Goal: Task Accomplishment & Management: Manage account settings

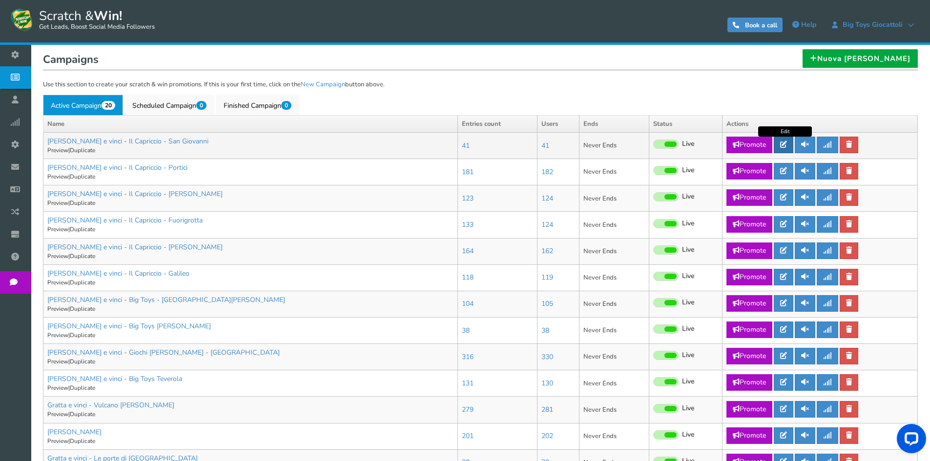
click at [784, 144] on icon at bounding box center [783, 144] width 7 height 7
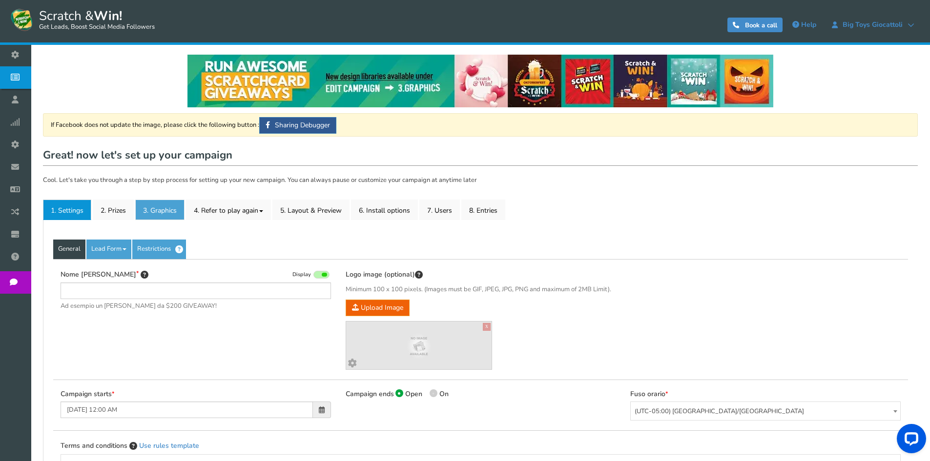
type input "[PERSON_NAME] e vinci - Il Capriccio - San Giovanni"
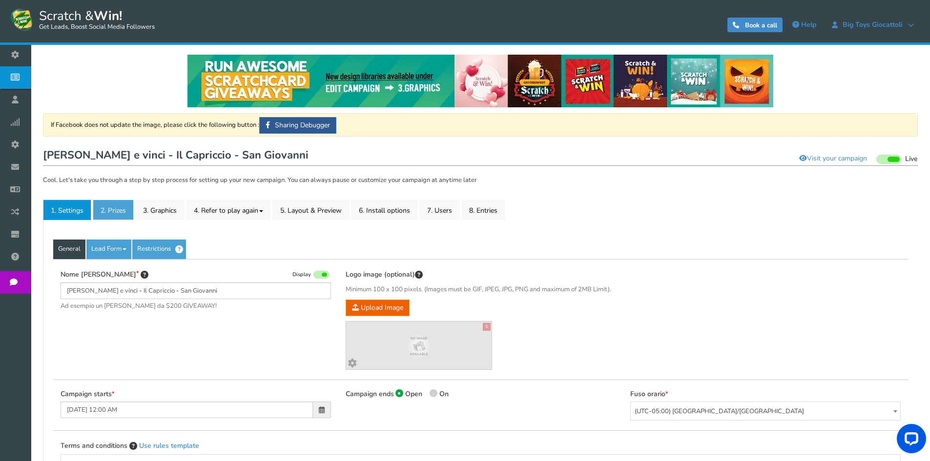
click at [124, 209] on link "2. Prizes" at bounding box center [113, 210] width 41 height 21
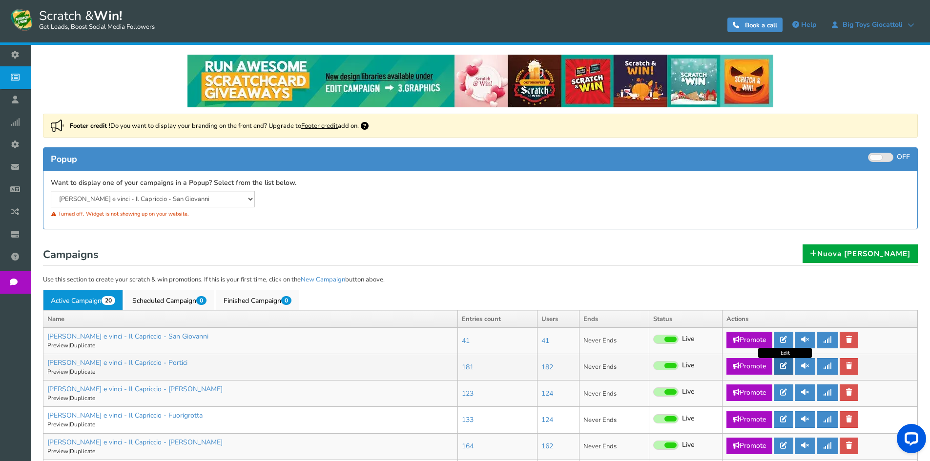
click at [782, 369] on icon at bounding box center [783, 366] width 7 height 7
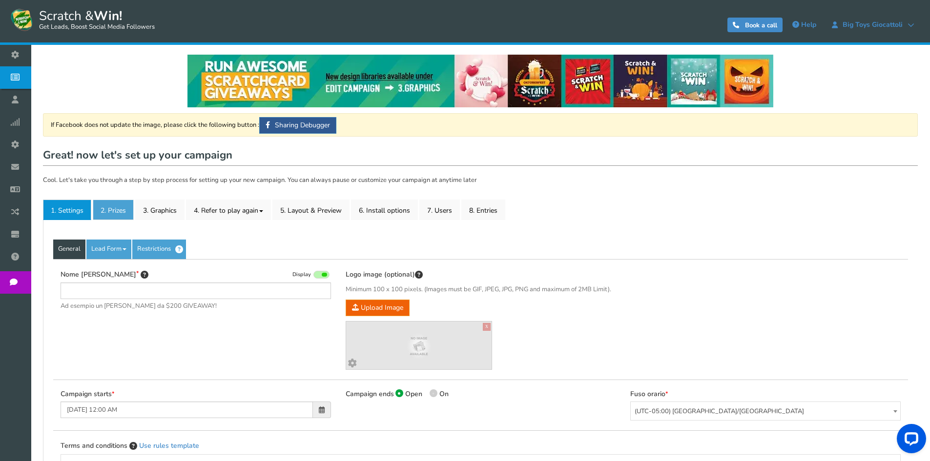
type input "[PERSON_NAME] e vinci - Il Capriccio - Portici"
click at [132, 215] on link "2. Prizes" at bounding box center [113, 210] width 41 height 21
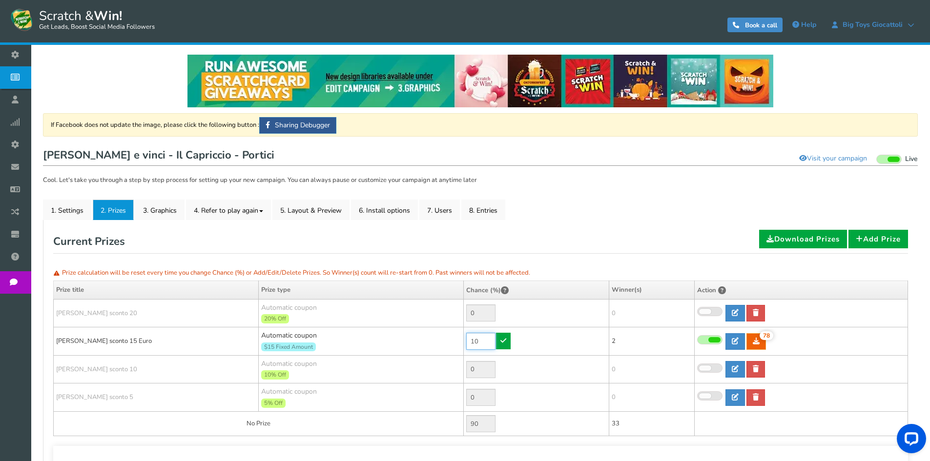
drag, startPoint x: 479, startPoint y: 341, endPoint x: 451, endPoint y: 334, distance: 28.7
click at [451, 334] on tr "[PERSON_NAME] sconto 15 Euro Automatic coupon $15 Fixed Amount Min.order value:…" at bounding box center [481, 342] width 854 height 28
type input "1"
click at [507, 343] on link at bounding box center [503, 341] width 15 height 17
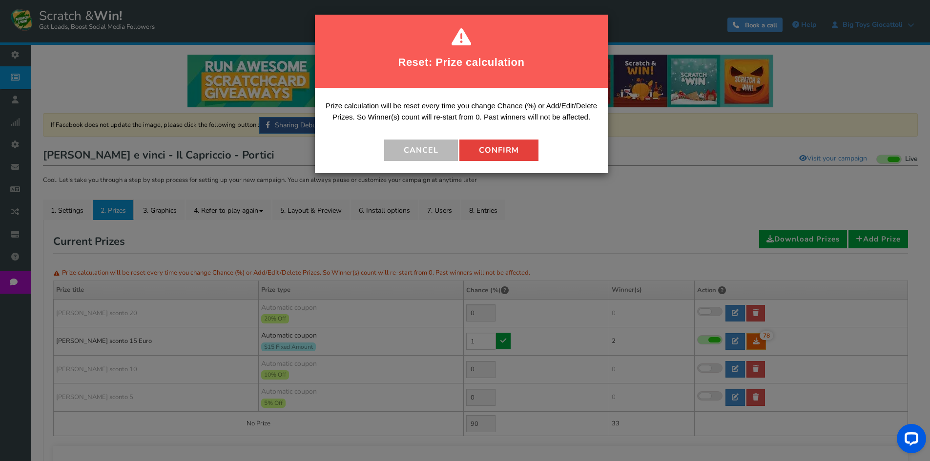
click at [501, 152] on button "Confirm" at bounding box center [498, 150] width 79 height 21
type input "99"
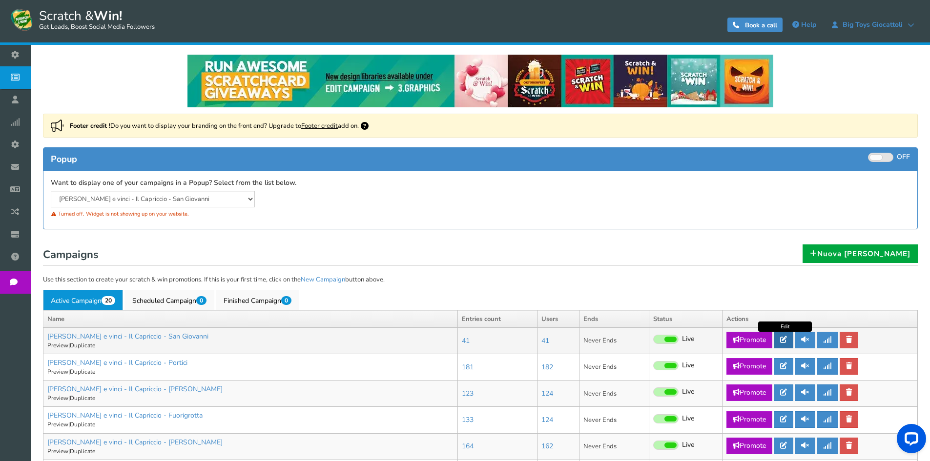
click at [793, 341] on link at bounding box center [784, 340] width 20 height 17
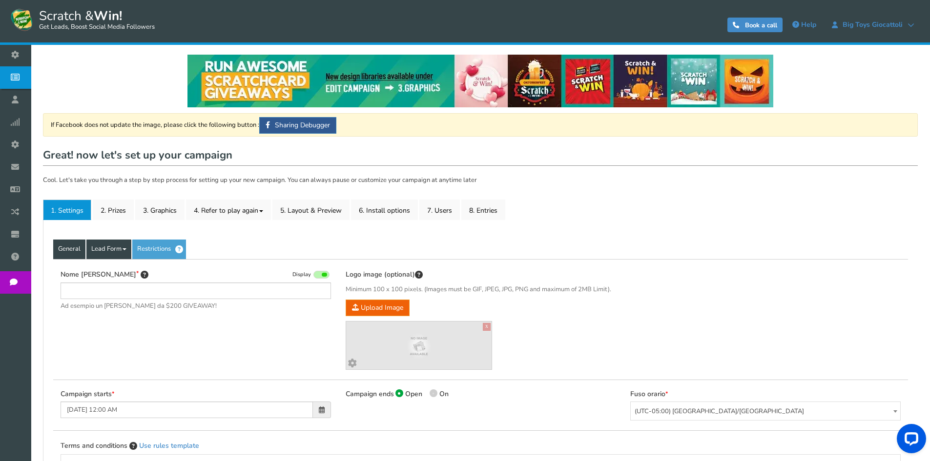
type input "[PERSON_NAME] e vinci - Il Capriccio - San Giovanni"
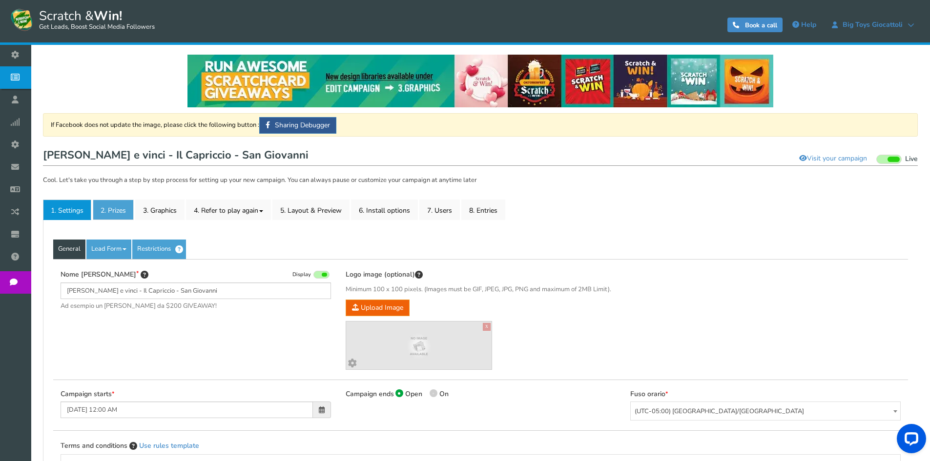
click at [113, 216] on link "2. Prizes" at bounding box center [113, 210] width 41 height 21
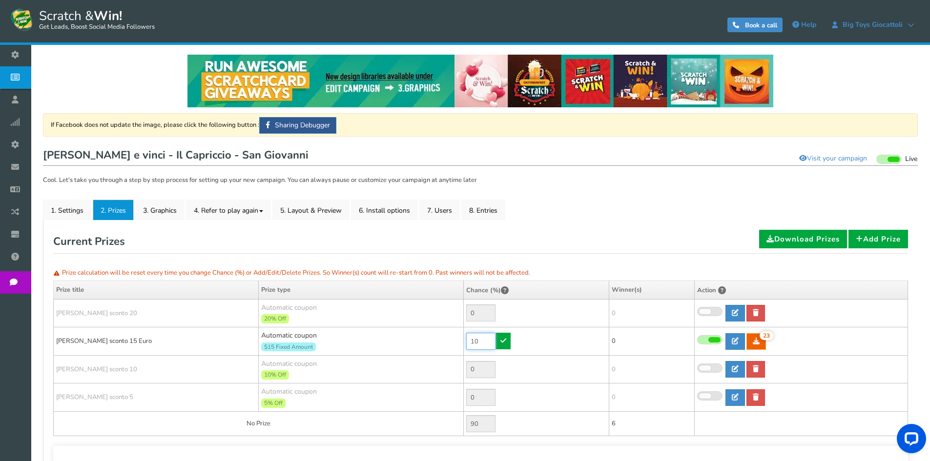
drag, startPoint x: 464, startPoint y: 338, endPoint x: 436, endPoint y: 338, distance: 28.8
click at [436, 338] on tr "[PERSON_NAME] sconto 15 Euro Automatic coupon $15 Fixed Amount Min.order value:…" at bounding box center [481, 342] width 854 height 28
type input "60"
click at [505, 337] on icon at bounding box center [503, 340] width 6 height 7
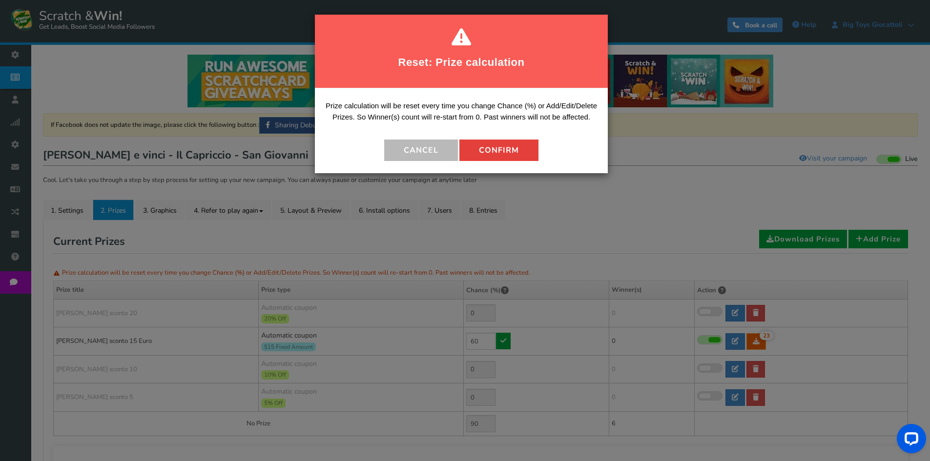
click at [510, 151] on button "Confirm" at bounding box center [498, 150] width 79 height 21
type input "40"
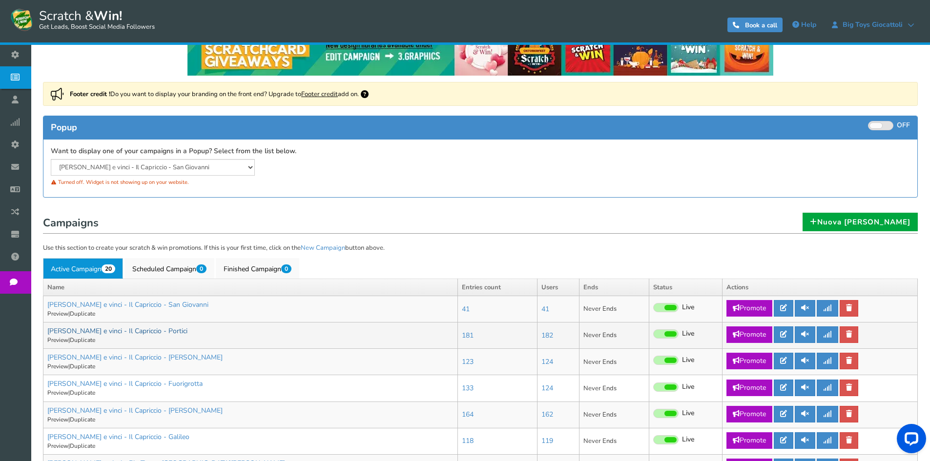
scroll to position [49, 0]
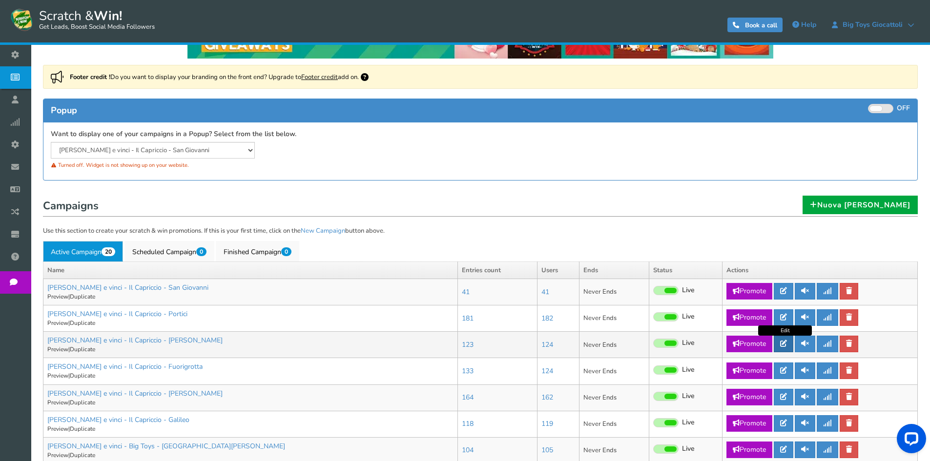
click at [789, 343] on link at bounding box center [784, 344] width 20 height 17
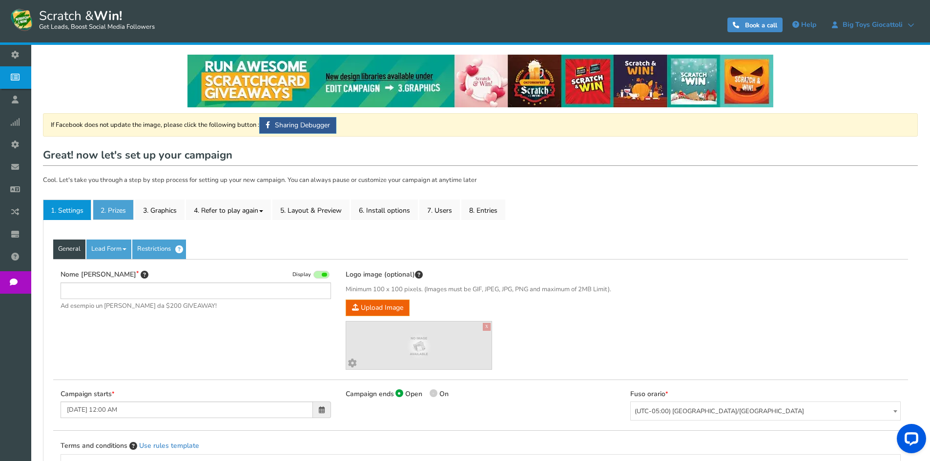
type input "[PERSON_NAME] e vinci - Il Capriccio - [PERSON_NAME]"
click at [122, 210] on link "2. Prizes" at bounding box center [113, 210] width 41 height 21
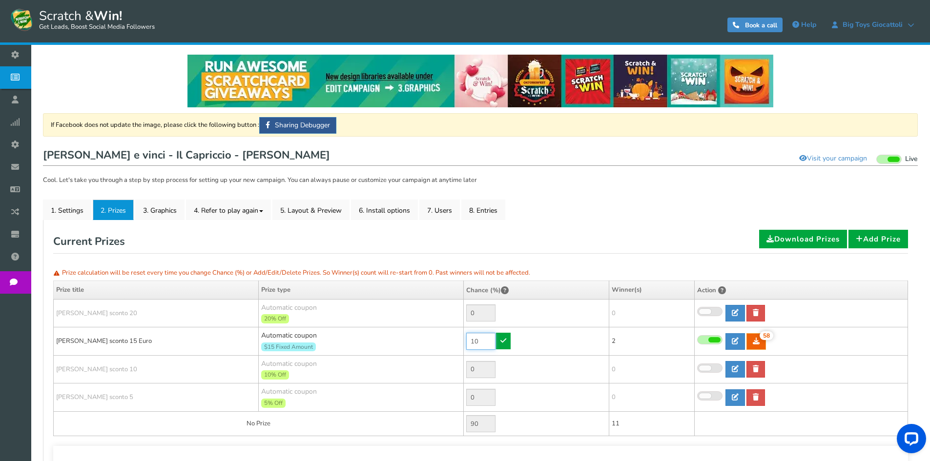
drag, startPoint x: 481, startPoint y: 340, endPoint x: 451, endPoint y: 340, distance: 30.3
click at [451, 340] on tr "[PERSON_NAME] sconto 15 Euro Automatic coupon $15 Fixed Amount Min.order value:…" at bounding box center [481, 342] width 854 height 28
click at [501, 337] on td "10" at bounding box center [537, 342] width 146 height 28
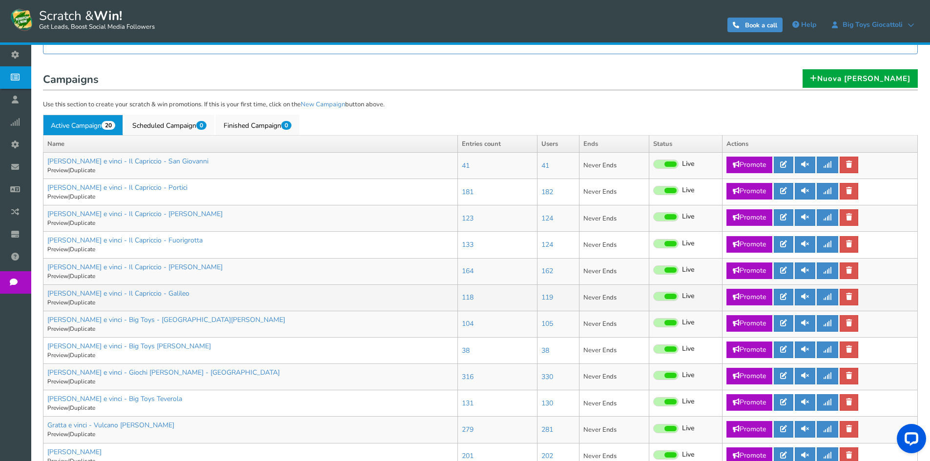
scroll to position [195, 0]
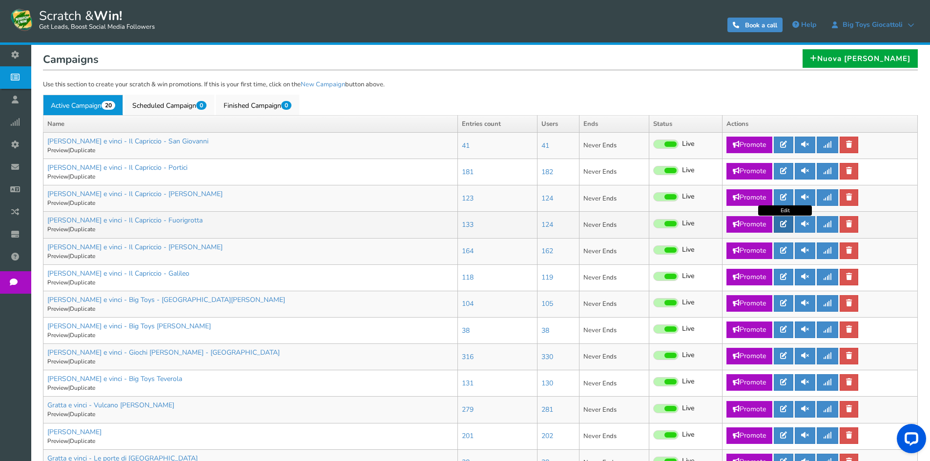
click at [783, 224] on icon at bounding box center [783, 224] width 7 height 7
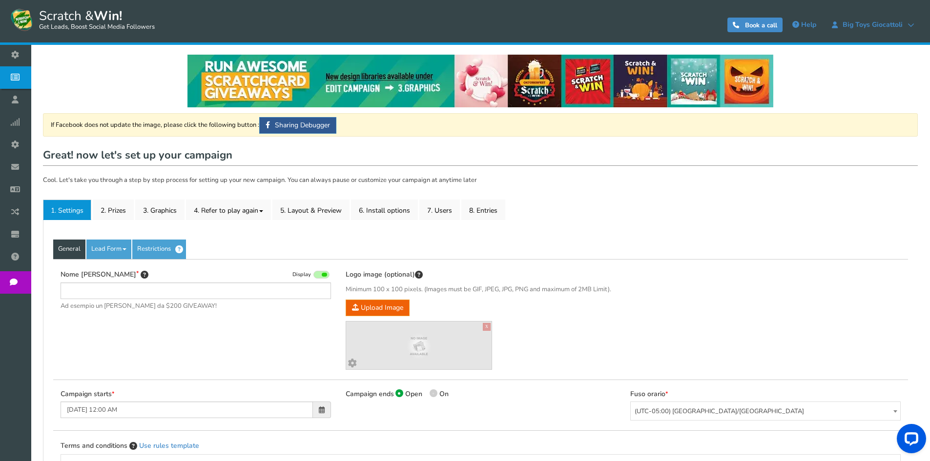
type input "[PERSON_NAME] e vinci - Il Capriccio - Fuorigrotta"
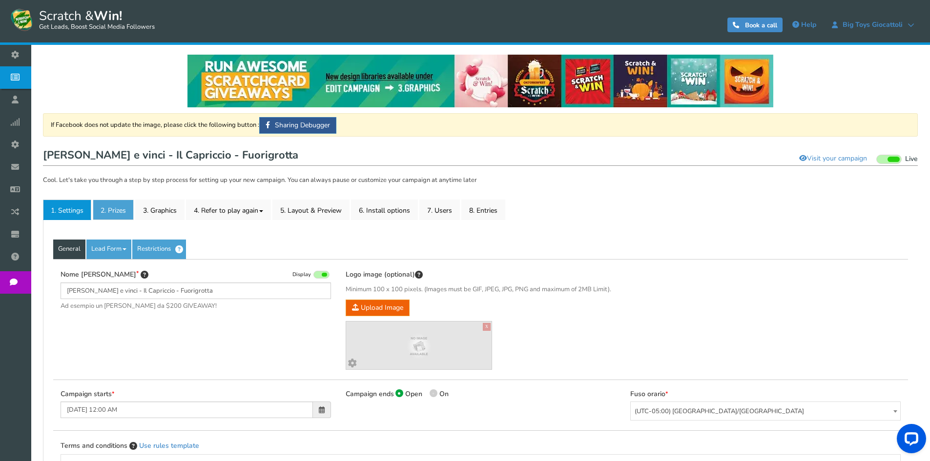
click at [119, 215] on link "2. Prizes" at bounding box center [113, 210] width 41 height 21
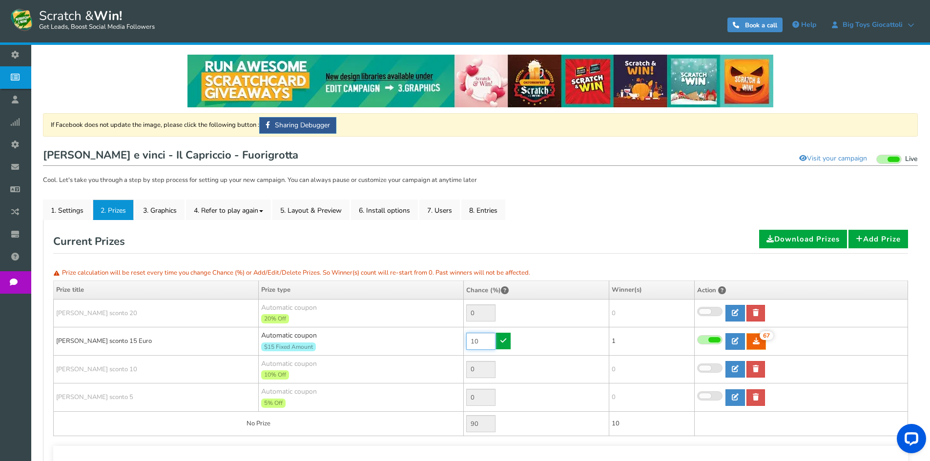
drag, startPoint x: 490, startPoint y: 337, endPoint x: 423, endPoint y: 337, distance: 67.4
click at [423, 337] on tr "[PERSON_NAME] sconto 15 Euro Automatic coupon $15 Fixed Amount Min.order value:…" at bounding box center [481, 342] width 854 height 28
type input "1"
click at [506, 338] on icon at bounding box center [503, 340] width 6 height 7
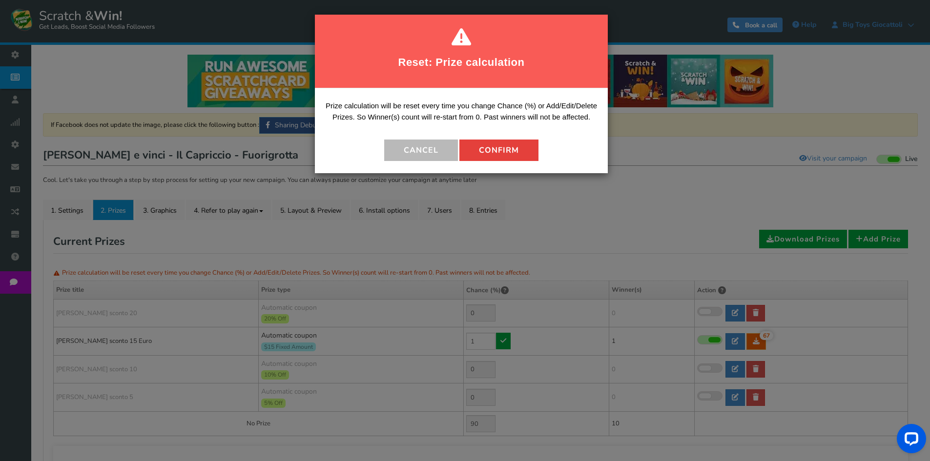
click at [495, 147] on button "Confirm" at bounding box center [498, 150] width 79 height 21
type input "99"
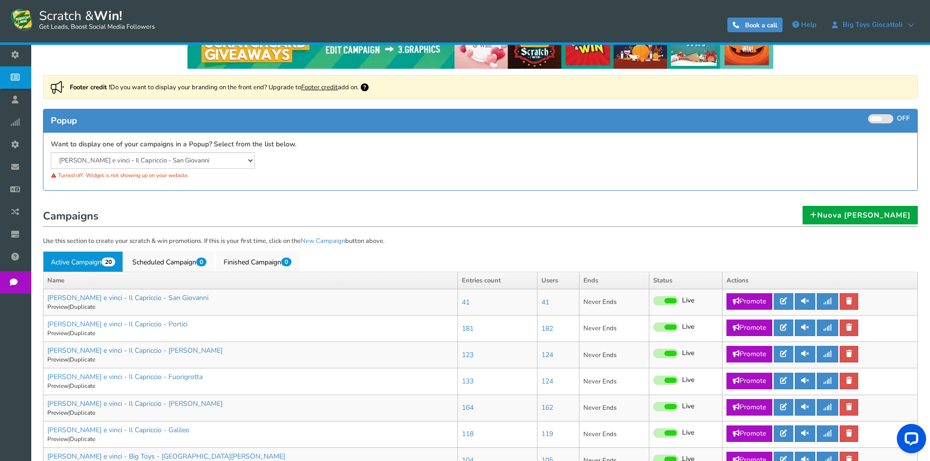
scroll to position [146, 0]
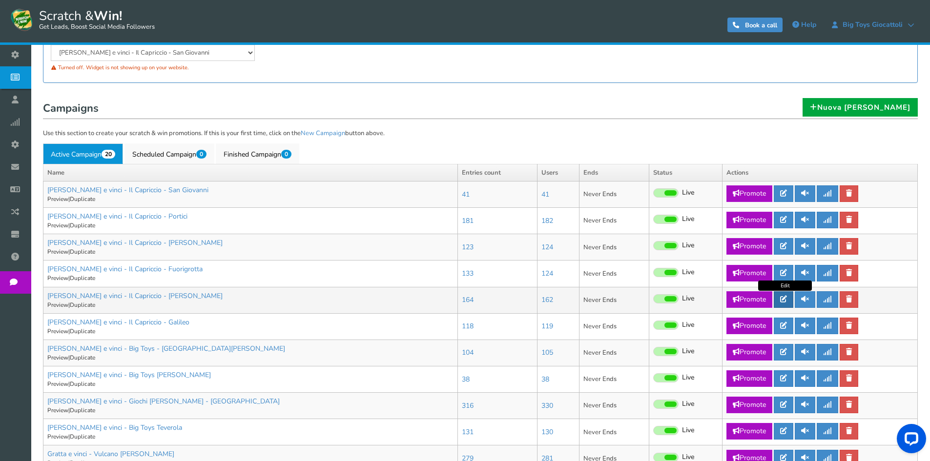
click at [787, 296] on icon at bounding box center [783, 299] width 7 height 7
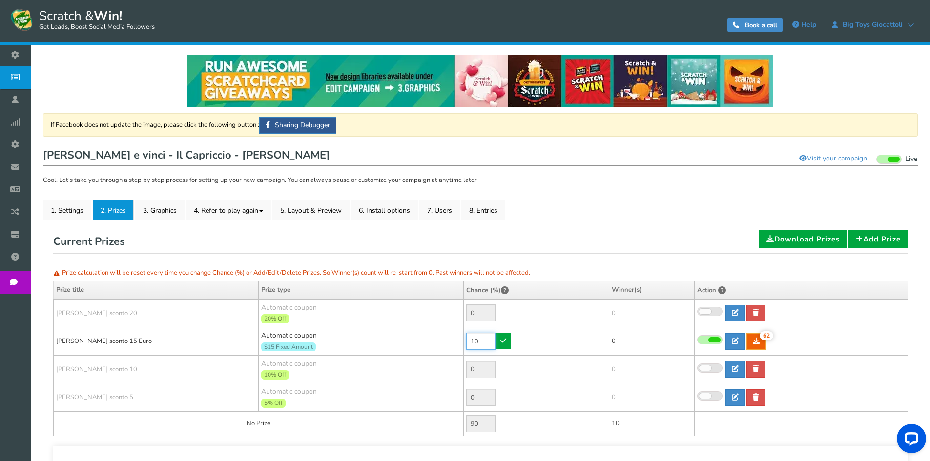
click at [440, 338] on tr "[PERSON_NAME] sconto 15 Euro Automatic coupon $15 Fixed Amount Min.order value:…" at bounding box center [481, 342] width 854 height 28
type input "60"
click at [507, 337] on link at bounding box center [503, 341] width 15 height 17
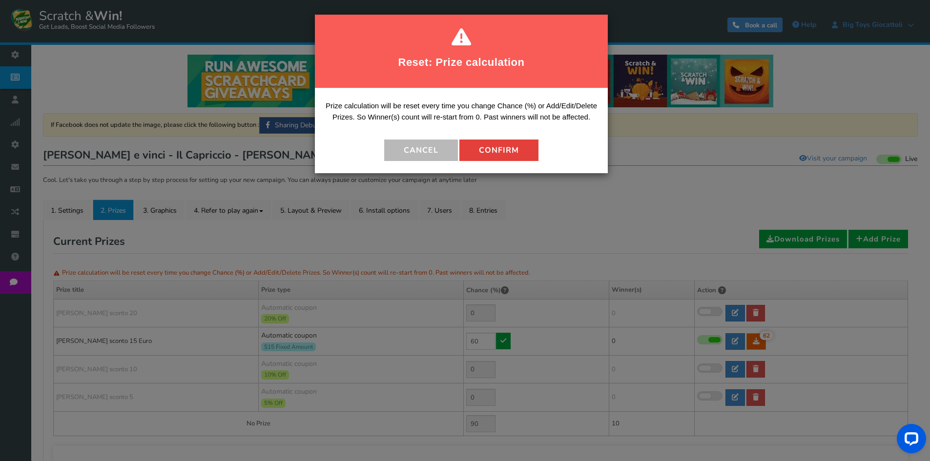
click at [511, 149] on button "Confirm" at bounding box center [498, 150] width 79 height 21
type input "40"
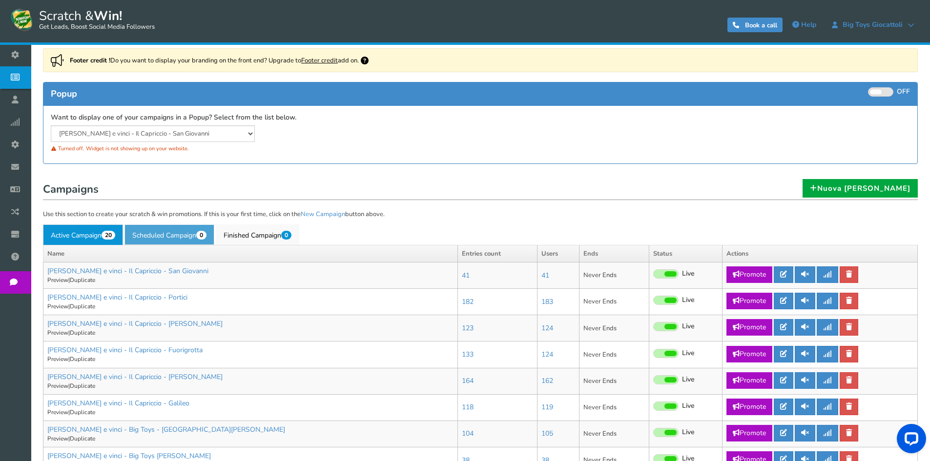
scroll to position [146, 0]
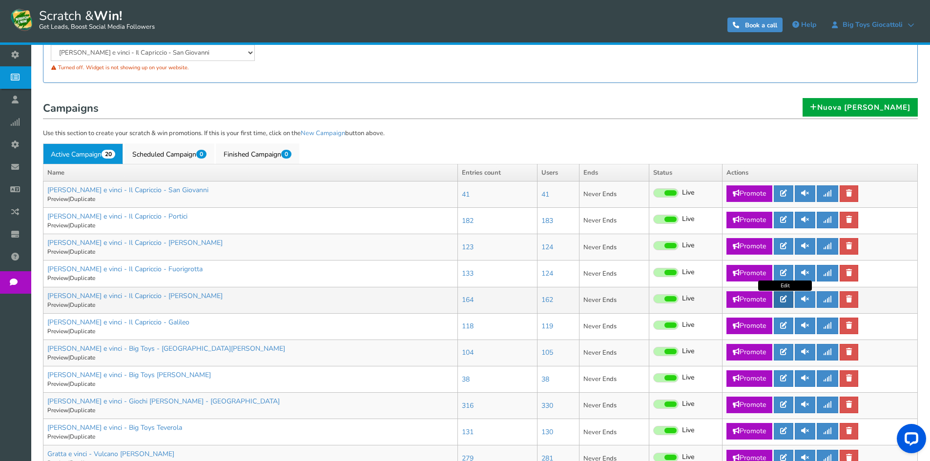
click at [789, 300] on link at bounding box center [784, 299] width 20 height 17
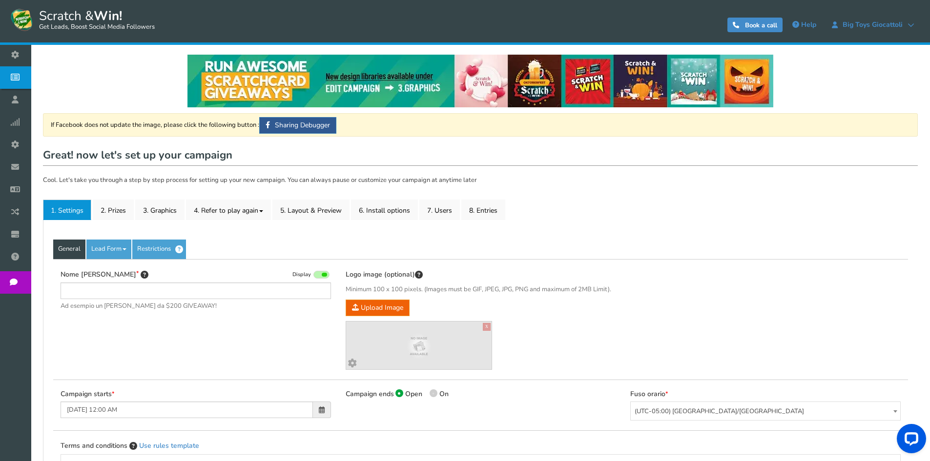
type input "[PERSON_NAME] e vinci - Il Capriccio - [PERSON_NAME]"
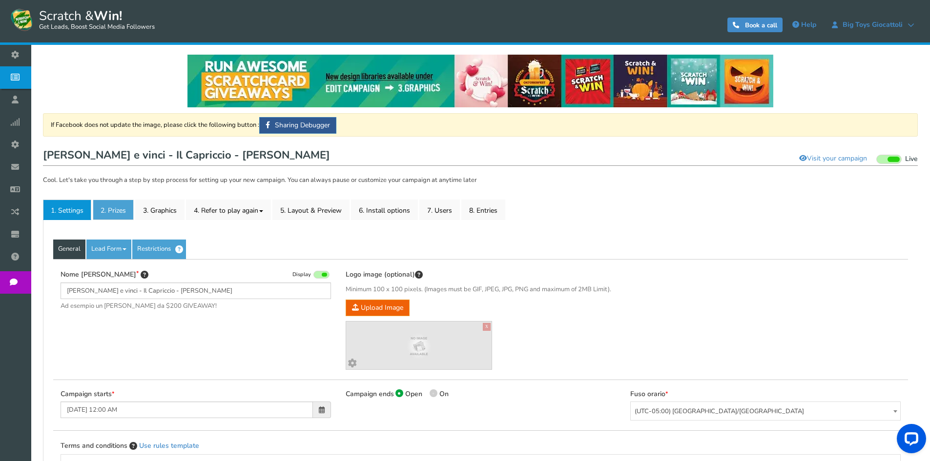
click at [108, 210] on link "2. Prizes" at bounding box center [113, 210] width 41 height 21
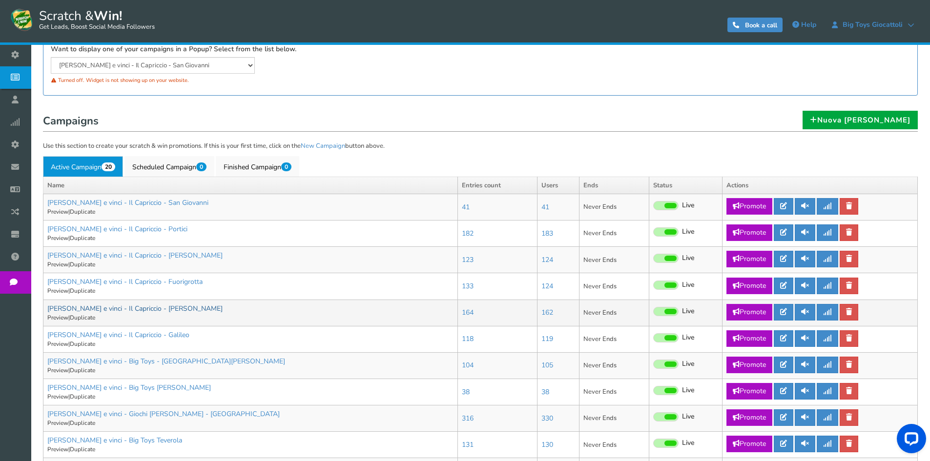
scroll to position [146, 0]
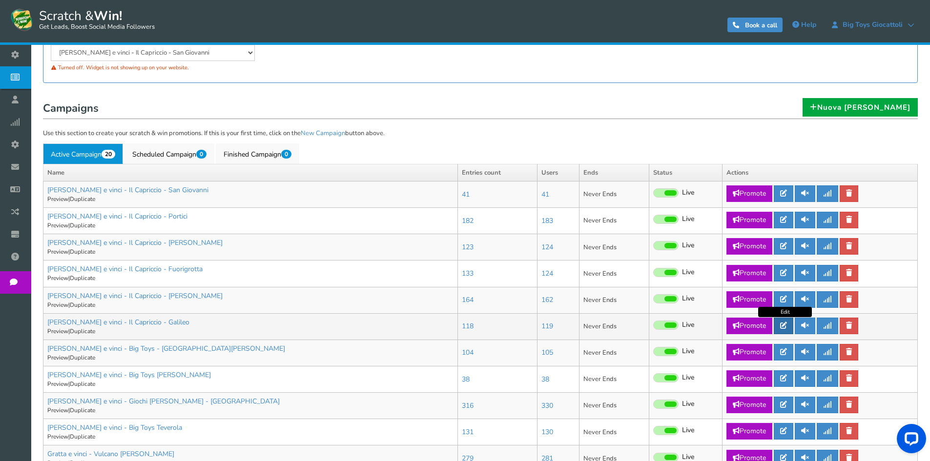
click at [779, 324] on link at bounding box center [784, 326] width 20 height 17
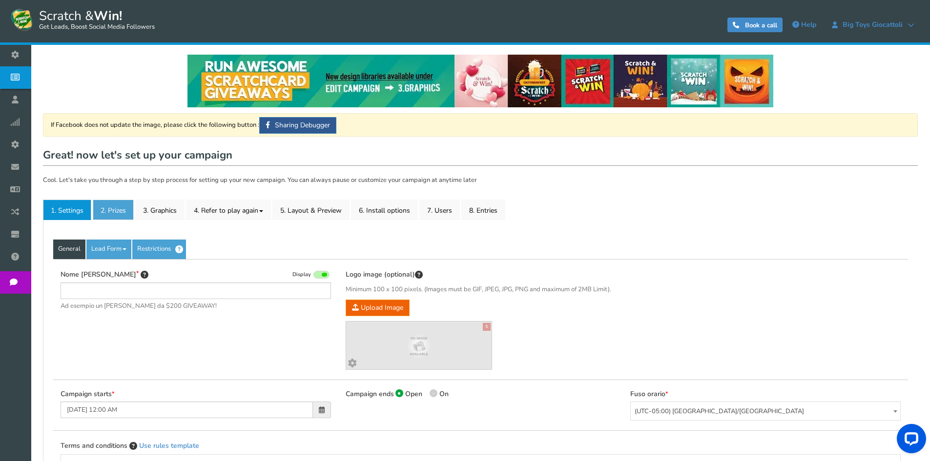
type input "[PERSON_NAME] e vinci - Il Capriccio - Galileo"
click at [113, 215] on link "2. Prizes" at bounding box center [113, 210] width 41 height 21
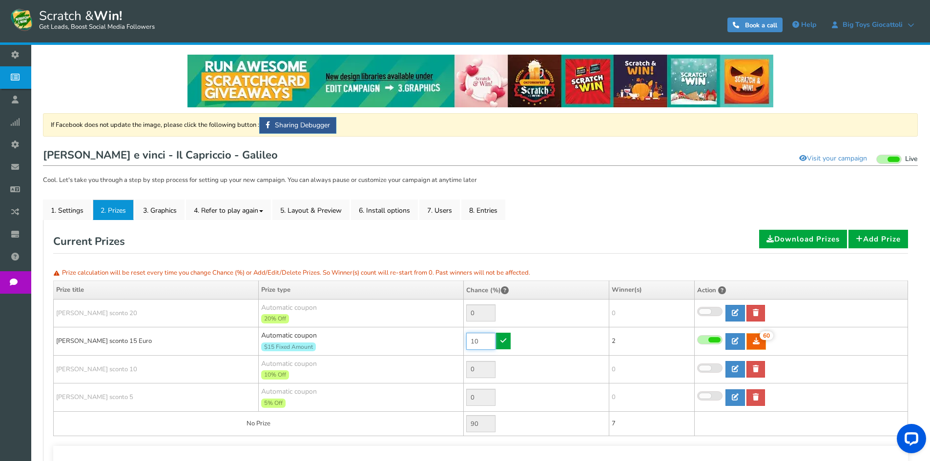
drag, startPoint x: 488, startPoint y: 341, endPoint x: 437, endPoint y: 330, distance: 52.1
click at [436, 333] on tr "[PERSON_NAME] sconto 15 Euro Automatic coupon $15 Fixed Amount Min.order value:…" at bounding box center [481, 342] width 854 height 28
type input "30"
click at [501, 344] on link at bounding box center [503, 341] width 15 height 17
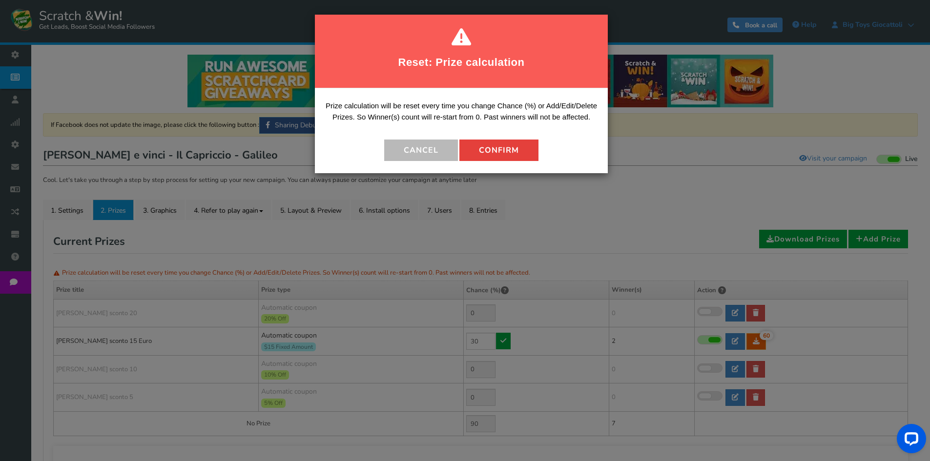
click at [500, 155] on button "Confirm" at bounding box center [498, 150] width 79 height 21
type input "70"
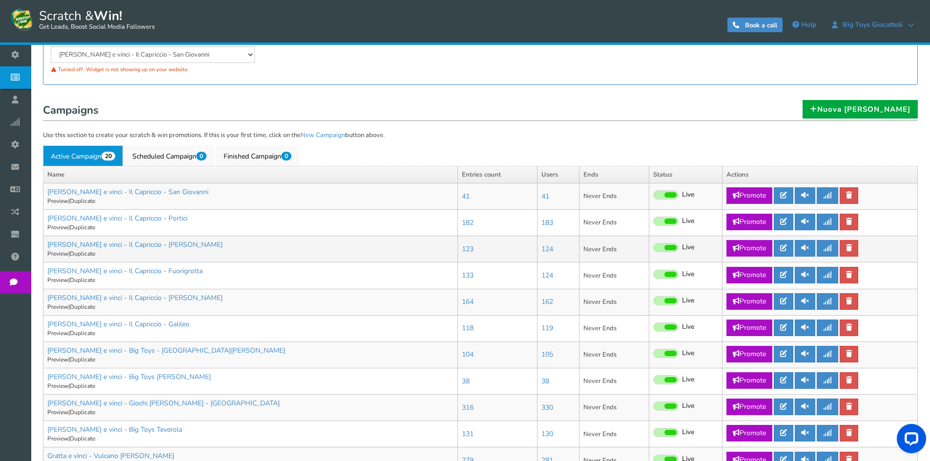
scroll to position [146, 0]
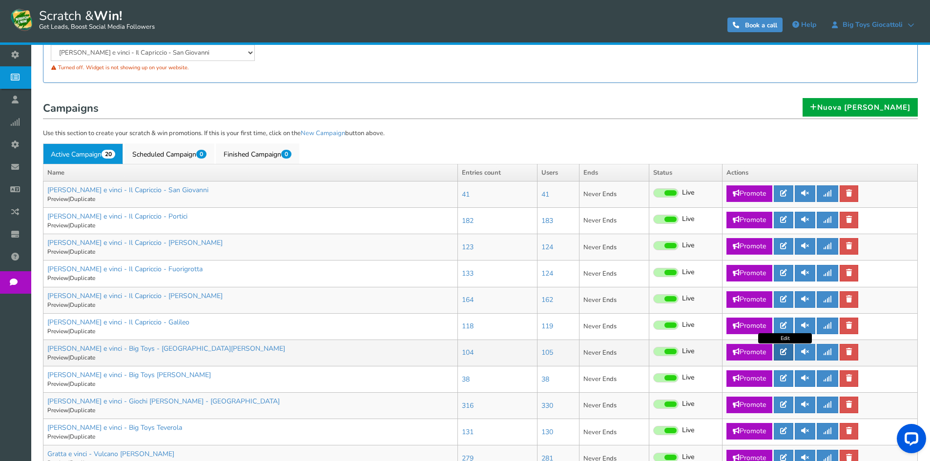
click at [787, 353] on icon at bounding box center [783, 352] width 7 height 7
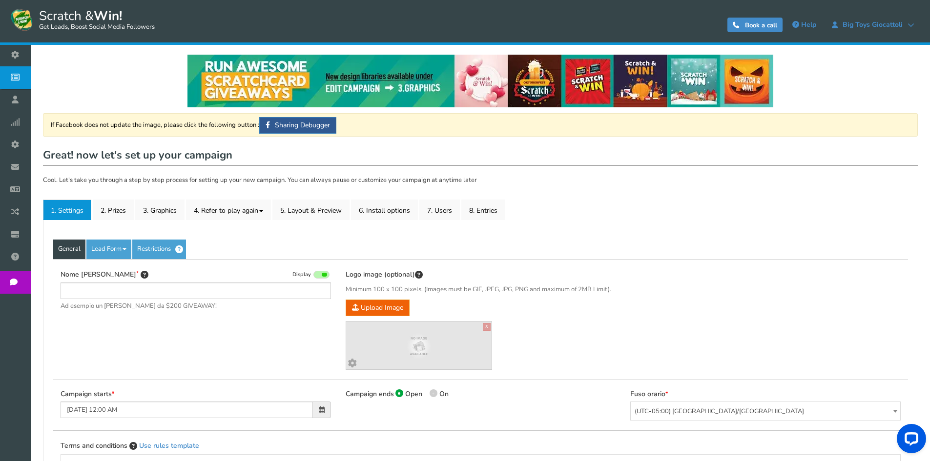
type input "[PERSON_NAME] e vinci - Big Toys - [GEOGRAPHIC_DATA][PERSON_NAME]"
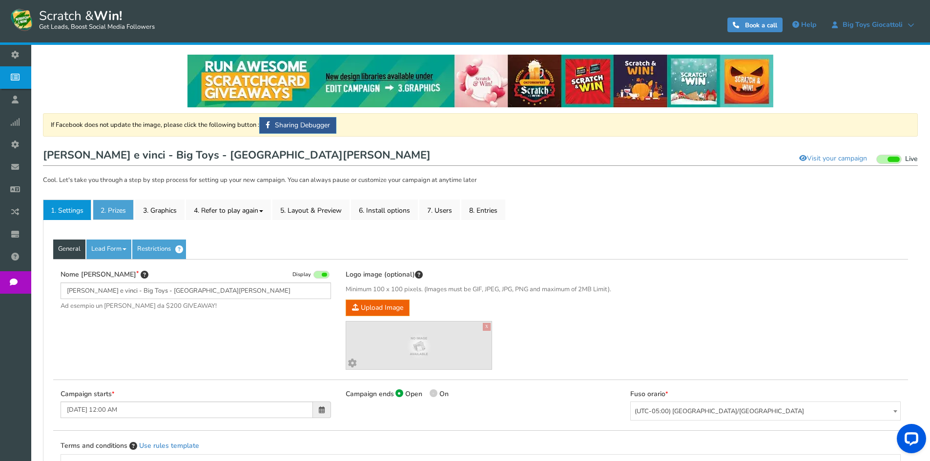
click at [118, 203] on link "2. Prizes" at bounding box center [113, 210] width 41 height 21
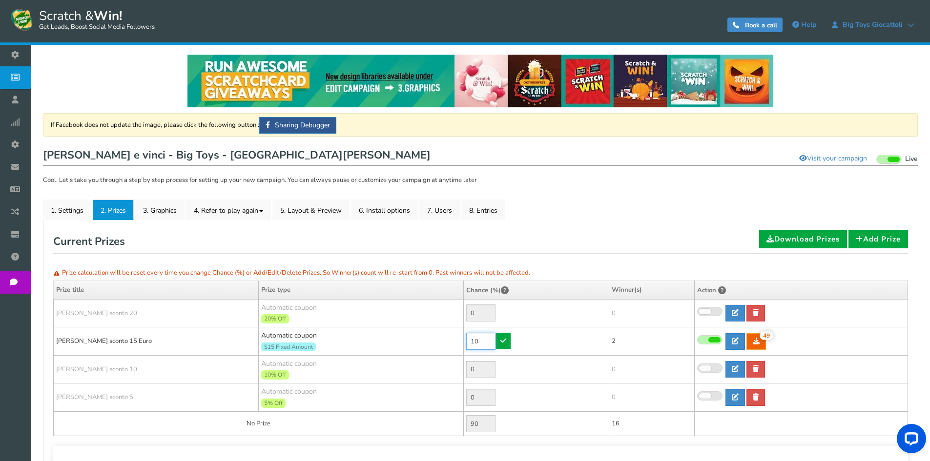
drag, startPoint x: 490, startPoint y: 344, endPoint x: 442, endPoint y: 339, distance: 48.6
click at [442, 339] on tr "[PERSON_NAME] sconto 15 Euro Automatic coupon $15 Fixed Amount Min.order value:…" at bounding box center [481, 342] width 854 height 28
click at [502, 340] on td "10" at bounding box center [537, 342] width 146 height 28
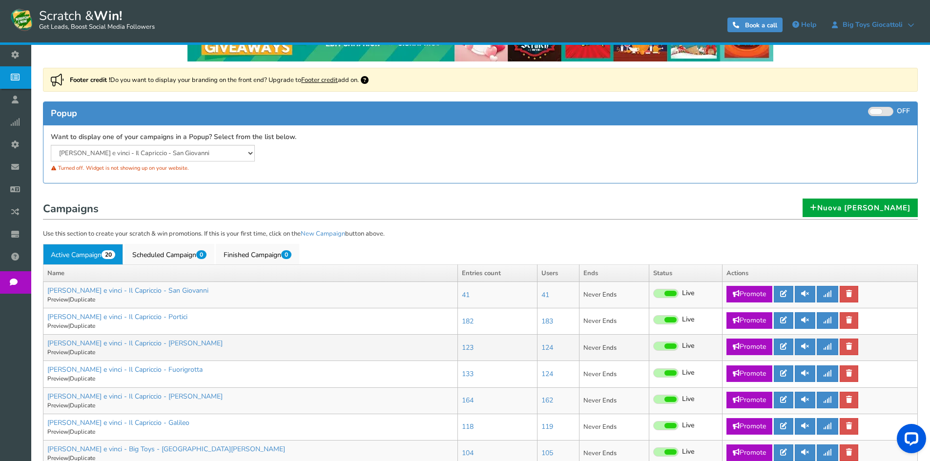
scroll to position [195, 0]
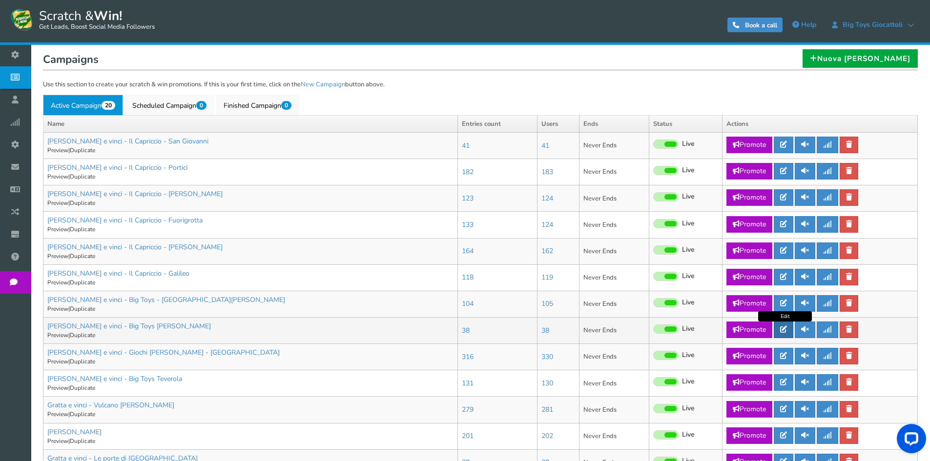
click at [786, 331] on icon at bounding box center [783, 329] width 7 height 7
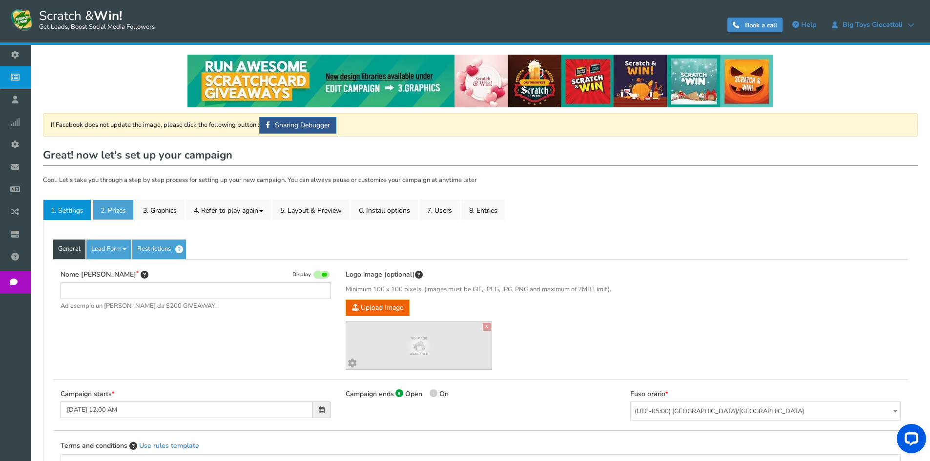
type input "[PERSON_NAME] e vinci - Big Toys [PERSON_NAME]"
click at [107, 219] on link "2. Prizes" at bounding box center [113, 210] width 41 height 21
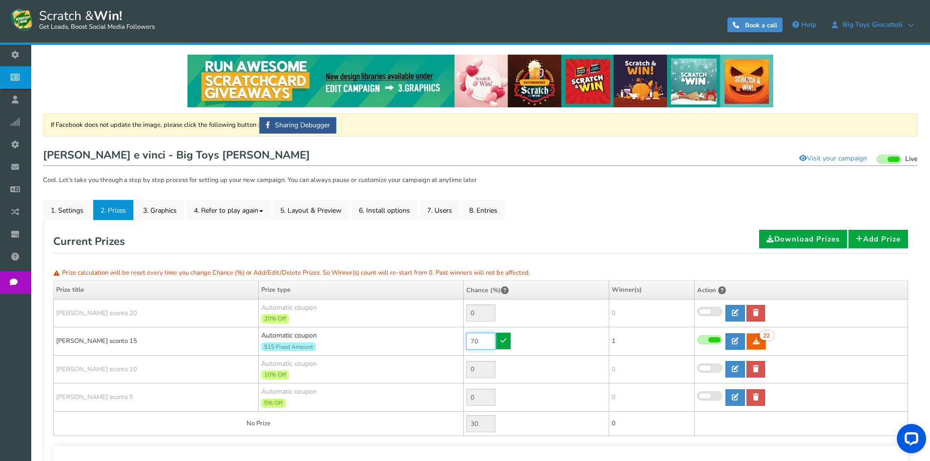
drag, startPoint x: 478, startPoint y: 341, endPoint x: 444, endPoint y: 341, distance: 33.2
click at [444, 341] on tr "[PERSON_NAME] sconto 15 Automatic coupon $15 Fixed Amount Min.order value: 0 70…" at bounding box center [481, 342] width 854 height 28
type input "80"
click at [501, 341] on icon at bounding box center [503, 340] width 6 height 7
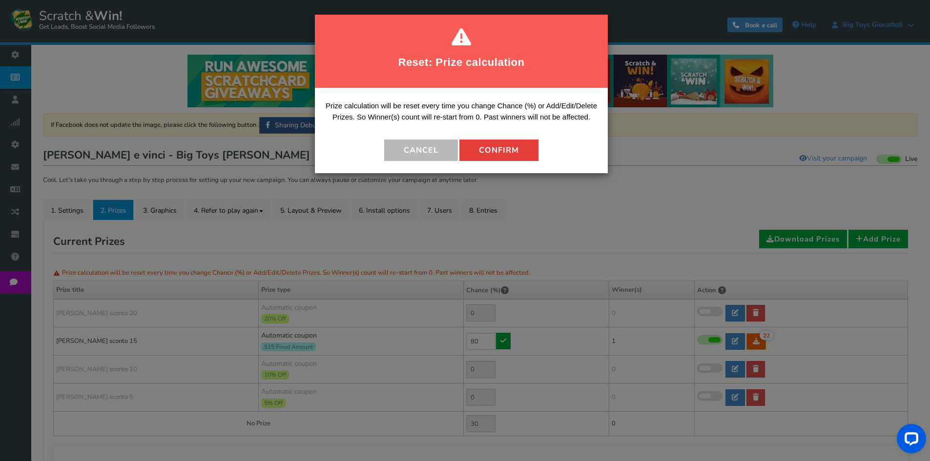
click at [494, 154] on button "Confirm" at bounding box center [498, 150] width 79 height 21
type input "20"
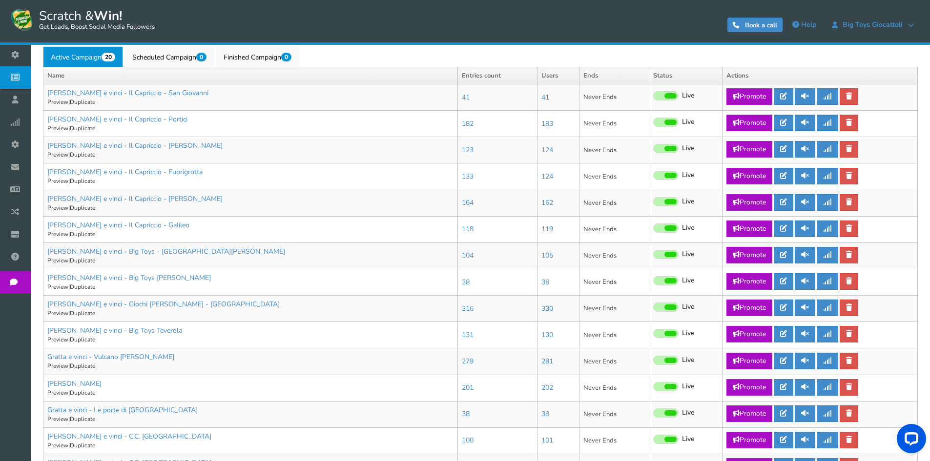
scroll to position [244, 0]
click at [782, 305] on icon at bounding box center [783, 307] width 7 height 7
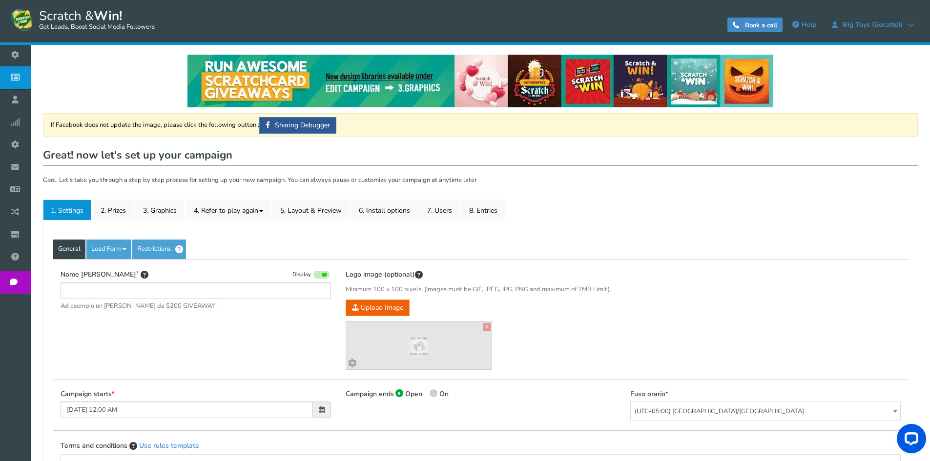
type input "[PERSON_NAME] e vinci - Giochi [PERSON_NAME] - [GEOGRAPHIC_DATA]"
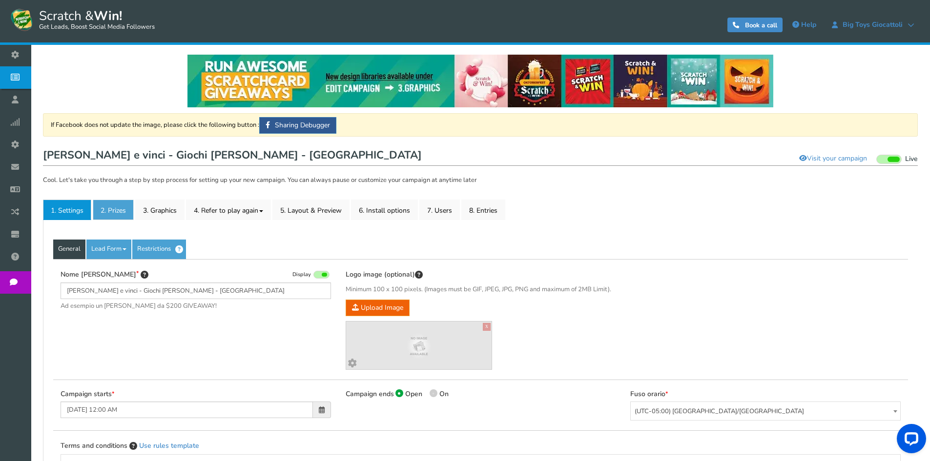
click at [118, 209] on link "2. Prizes" at bounding box center [113, 210] width 41 height 21
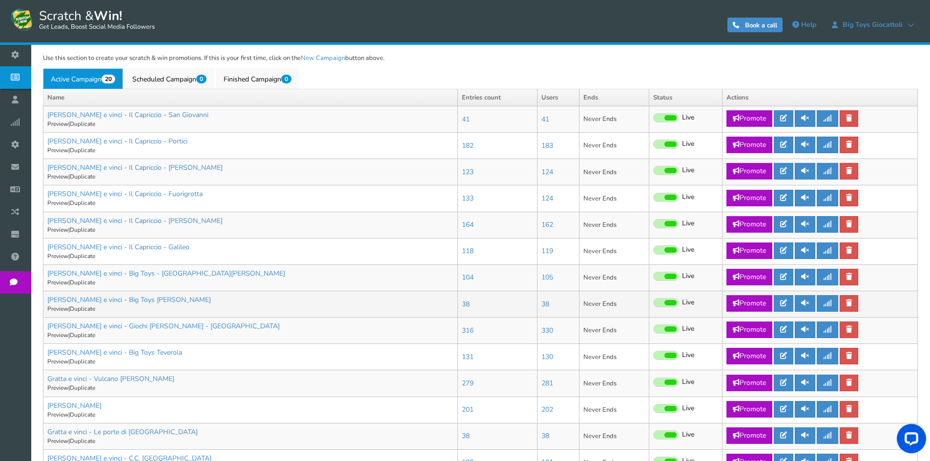
scroll to position [244, 0]
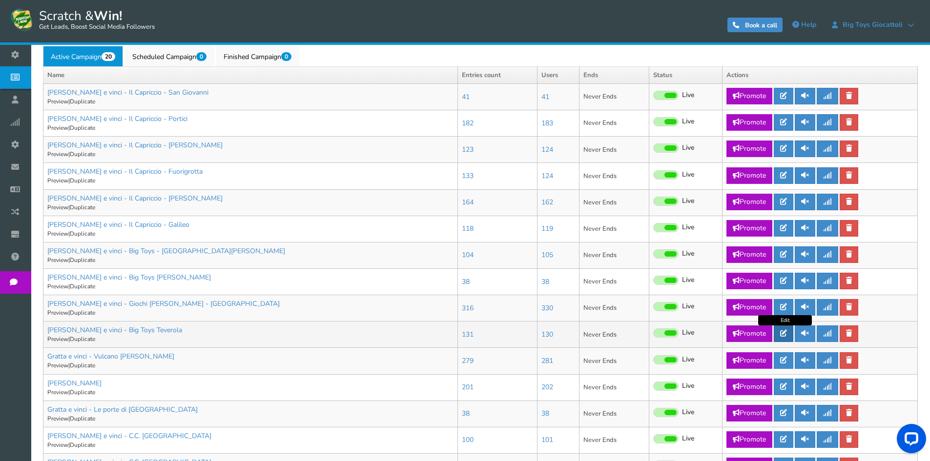
click at [788, 330] on link at bounding box center [784, 334] width 20 height 17
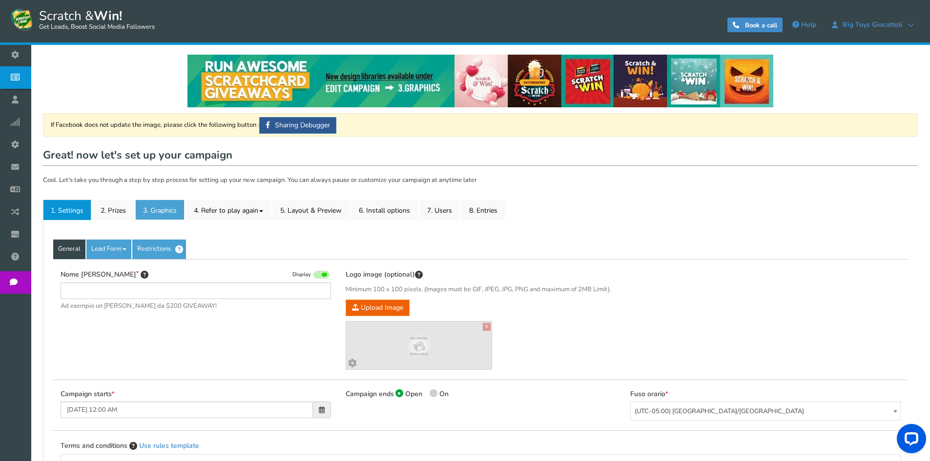
type input "[PERSON_NAME] e vinci - Big Toys Teverola"
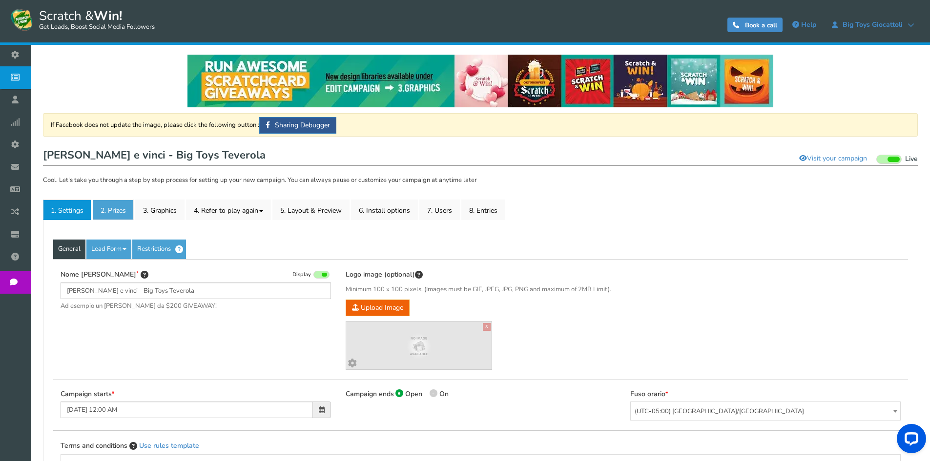
click at [109, 211] on link "2. Prizes" at bounding box center [113, 210] width 41 height 21
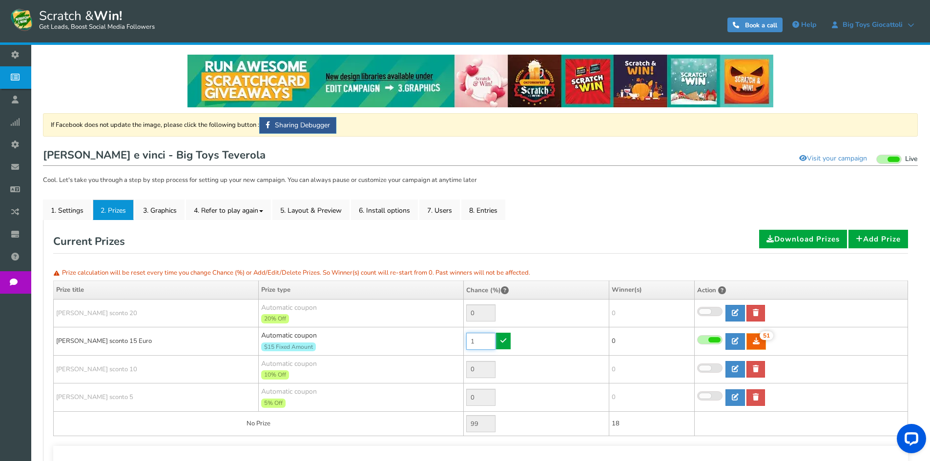
drag, startPoint x: 479, startPoint y: 344, endPoint x: 451, endPoint y: 338, distance: 29.0
click at [451, 338] on tr "[PERSON_NAME] sconto 15 Euro Automatic coupon $15 Fixed Amount Min.order value:…" at bounding box center [481, 342] width 854 height 28
drag, startPoint x: 486, startPoint y: 336, endPoint x: 450, endPoint y: 339, distance: 35.8
click at [450, 339] on tr "[PERSON_NAME] sconto 15 Euro Automatic coupon $15 Fixed Amount Min.order value:…" at bounding box center [481, 342] width 854 height 28
type input "50"
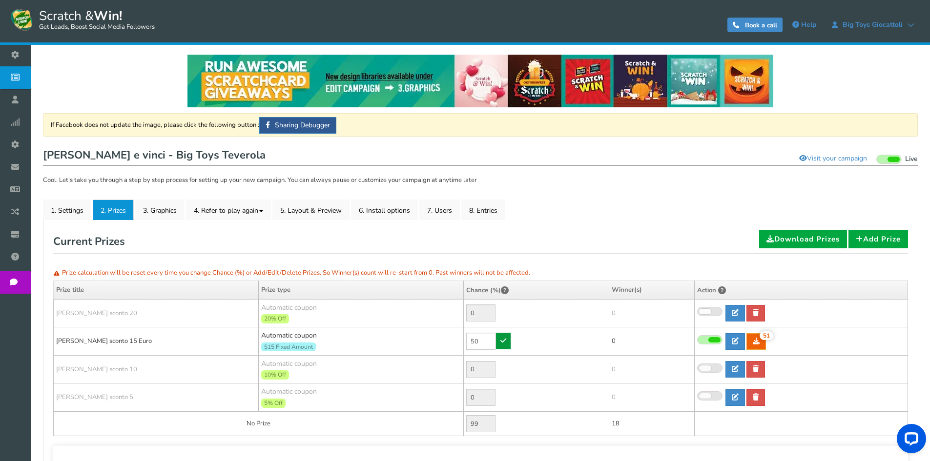
click at [503, 342] on icon at bounding box center [503, 340] width 6 height 7
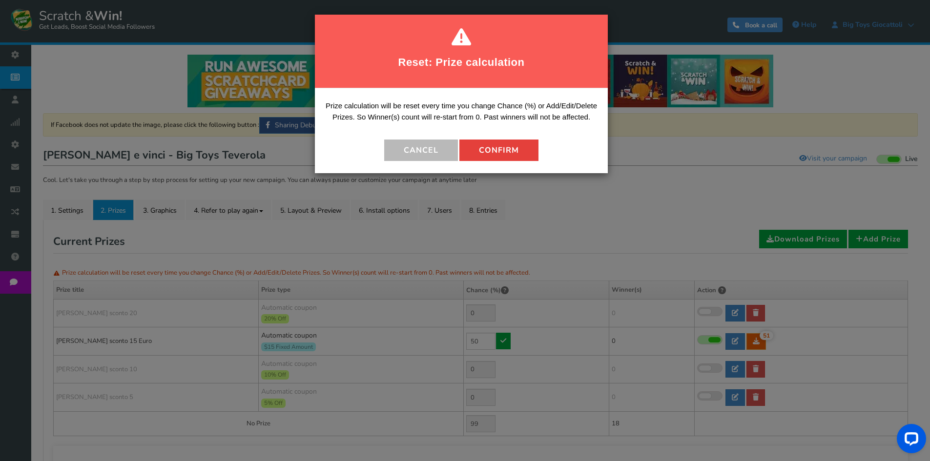
click at [506, 146] on button "Confirm" at bounding box center [498, 150] width 79 height 21
type input "50"
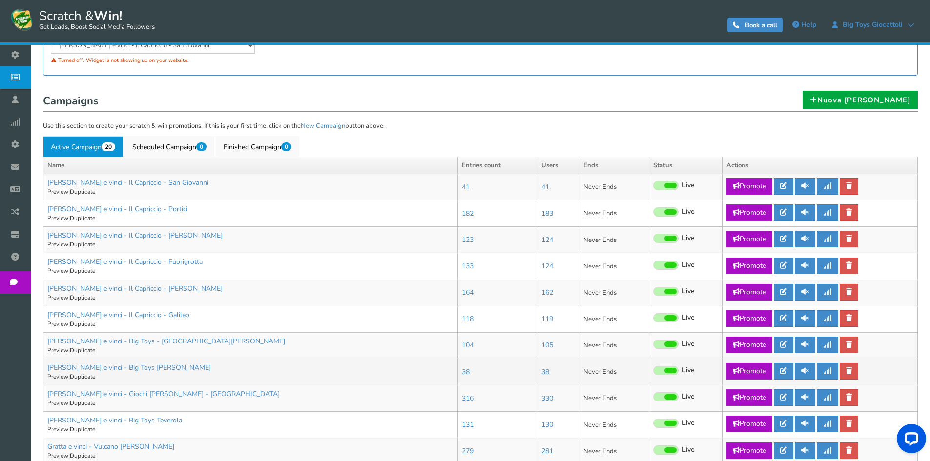
scroll to position [195, 0]
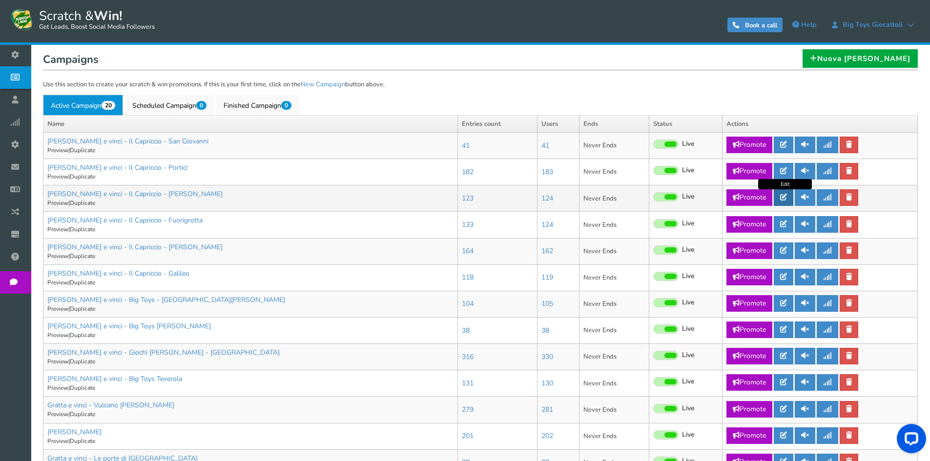
click at [793, 200] on link at bounding box center [784, 197] width 20 height 17
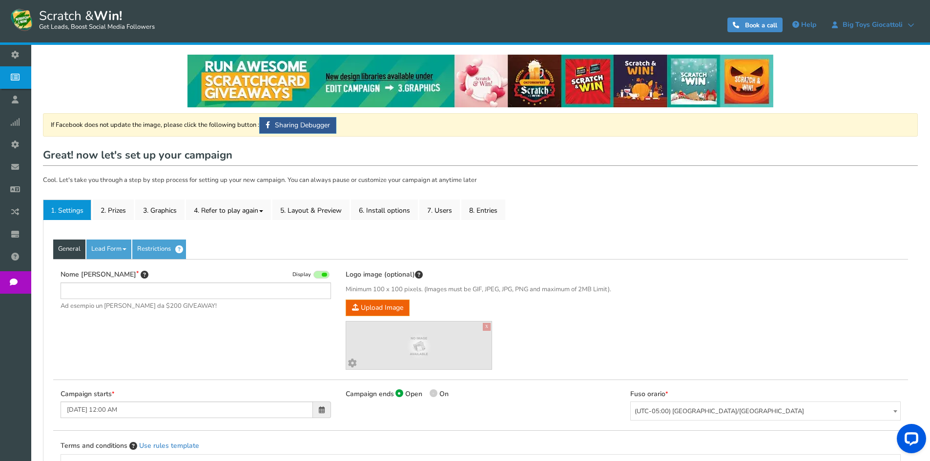
type input "[PERSON_NAME] e vinci - Il Capriccio - [PERSON_NAME]"
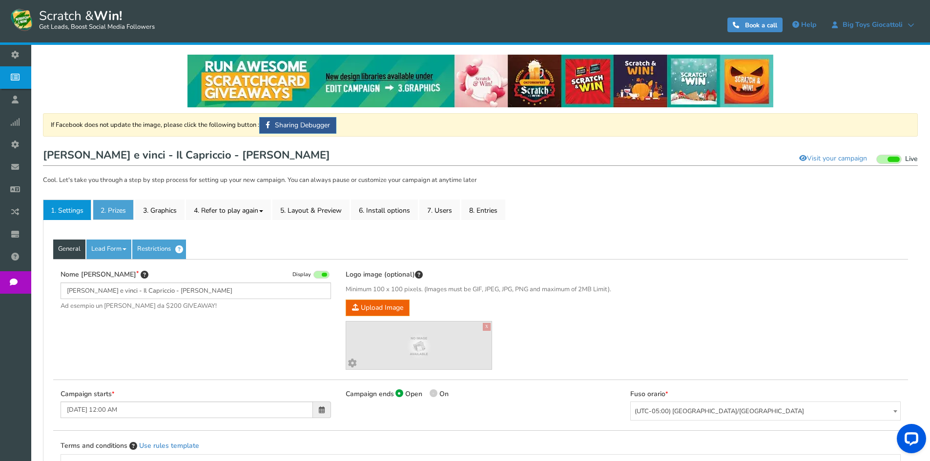
click at [125, 209] on link "2. Prizes" at bounding box center [113, 210] width 41 height 21
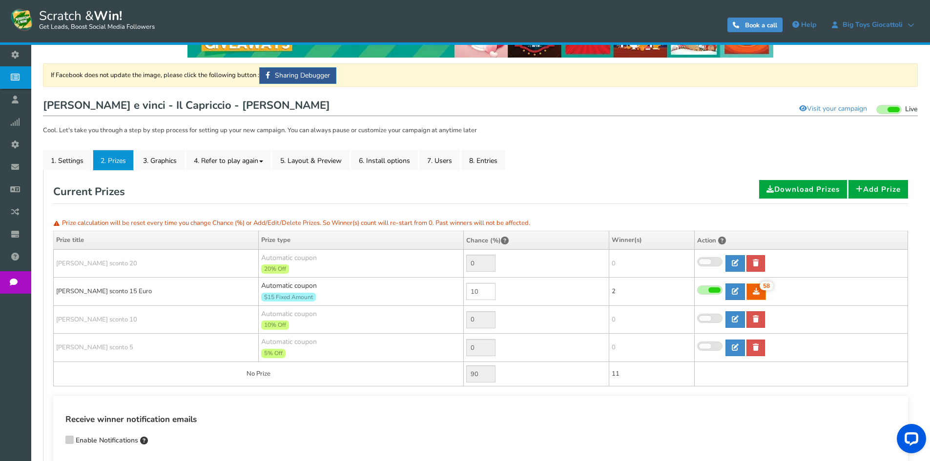
scroll to position [49, 0]
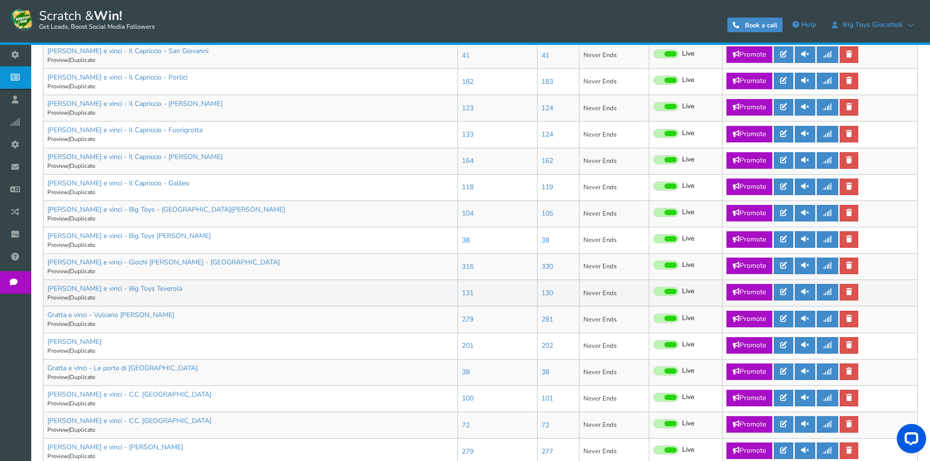
scroll to position [293, 0]
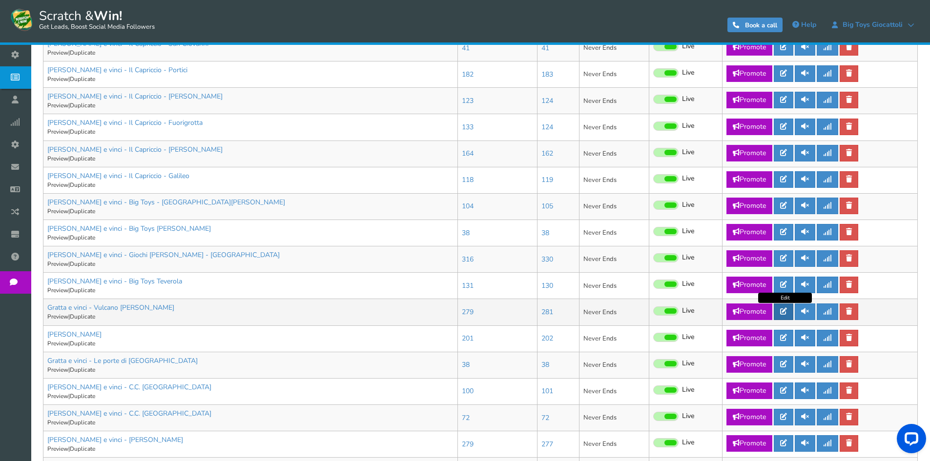
click at [782, 313] on icon at bounding box center [783, 311] width 7 height 7
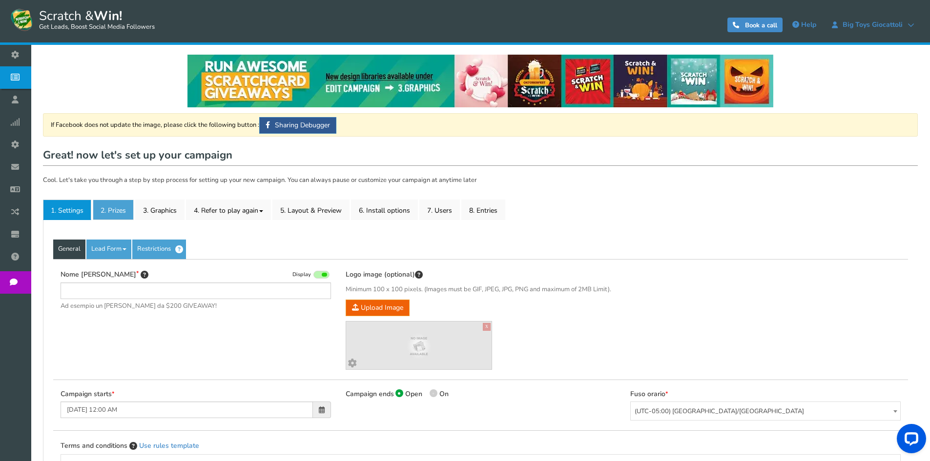
type input "Gratta e vinci - Vulcano [PERSON_NAME]"
click at [122, 210] on link "2. Prizes" at bounding box center [113, 210] width 41 height 21
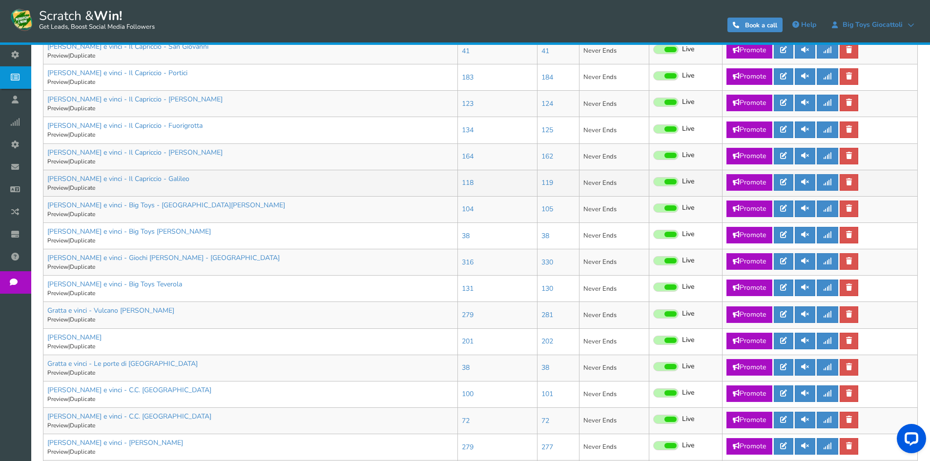
scroll to position [293, 0]
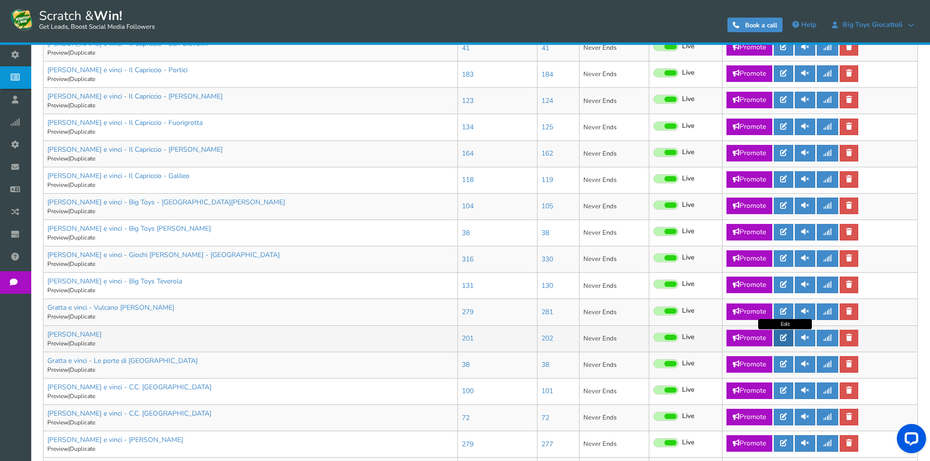
click at [791, 337] on link at bounding box center [784, 338] width 20 height 17
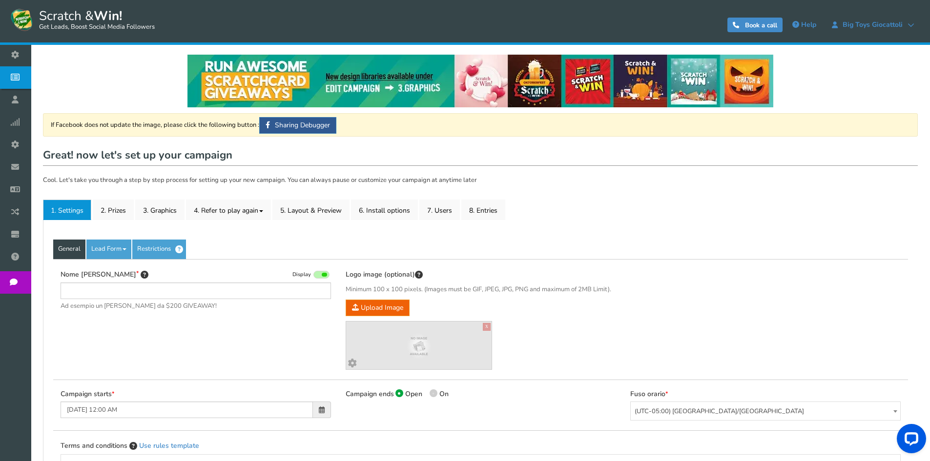
type input "[PERSON_NAME]"
click at [128, 208] on link "2. Prizes" at bounding box center [113, 210] width 41 height 21
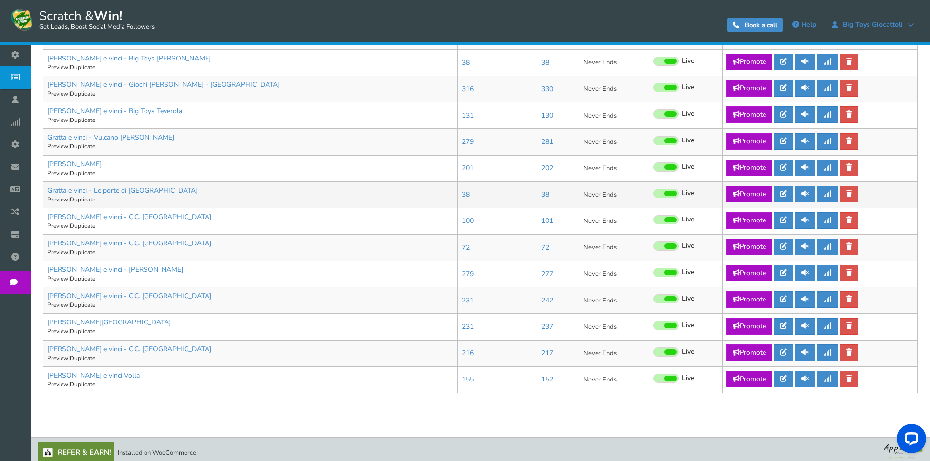
scroll to position [470, 0]
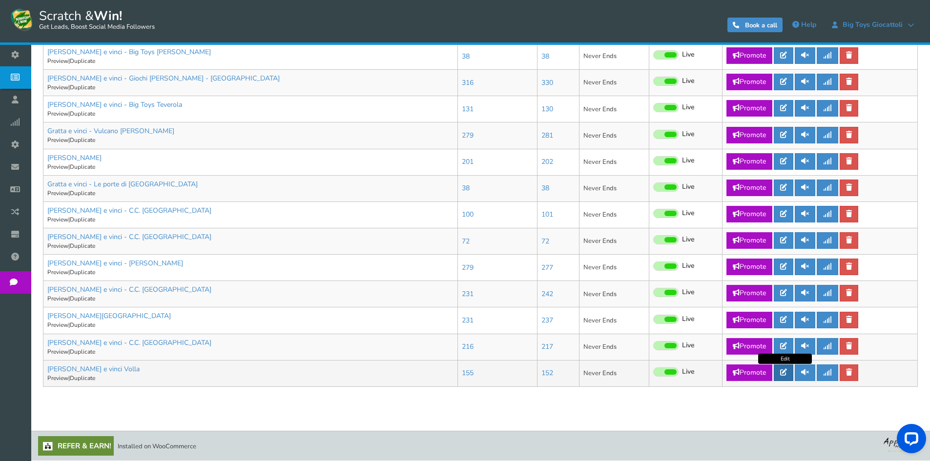
click at [791, 373] on link at bounding box center [784, 373] width 20 height 17
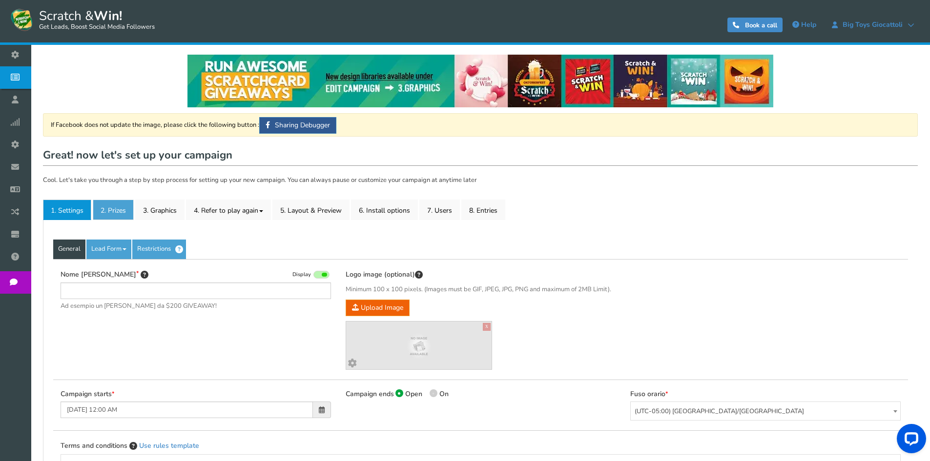
click at [119, 206] on link "2. Prizes" at bounding box center [113, 210] width 41 height 21
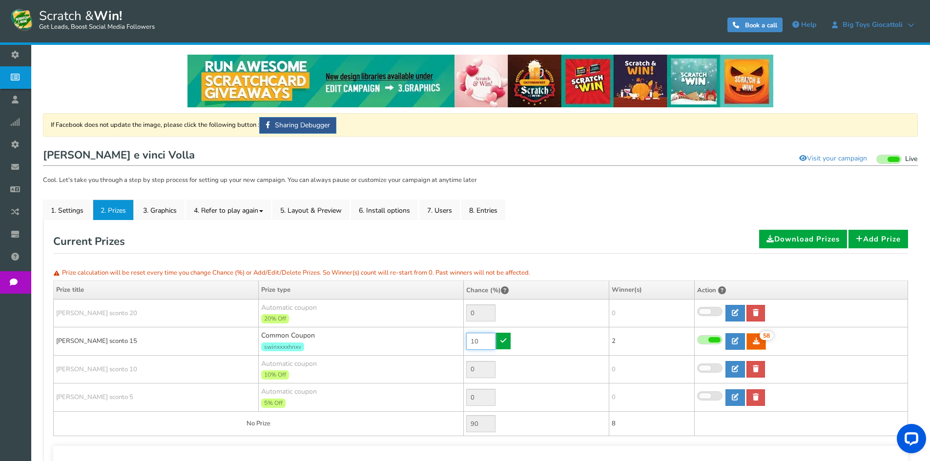
drag, startPoint x: 478, startPoint y: 341, endPoint x: 447, endPoint y: 338, distance: 31.9
click at [447, 338] on tr "[PERSON_NAME] sconto 15 Common Coupon swinxxxxhnxv 10 58 58 2 [GEOGRAPHIC_DATA]…" at bounding box center [481, 342] width 854 height 28
type input "40"
click at [502, 341] on icon at bounding box center [503, 340] width 6 height 7
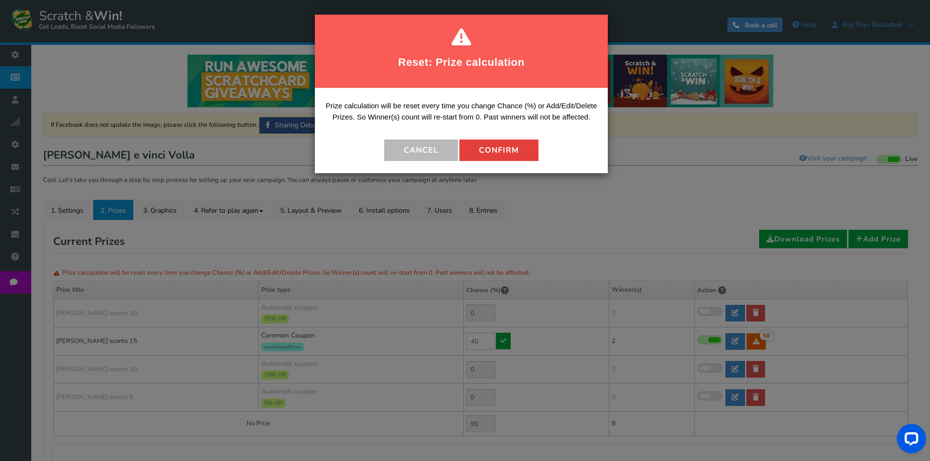
click at [501, 157] on button "Confirm" at bounding box center [498, 150] width 79 height 21
type input "60"
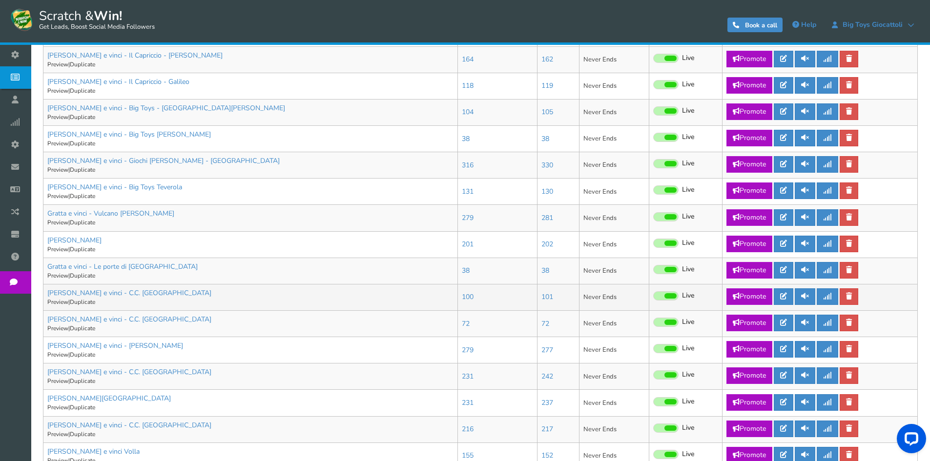
scroll to position [470, 0]
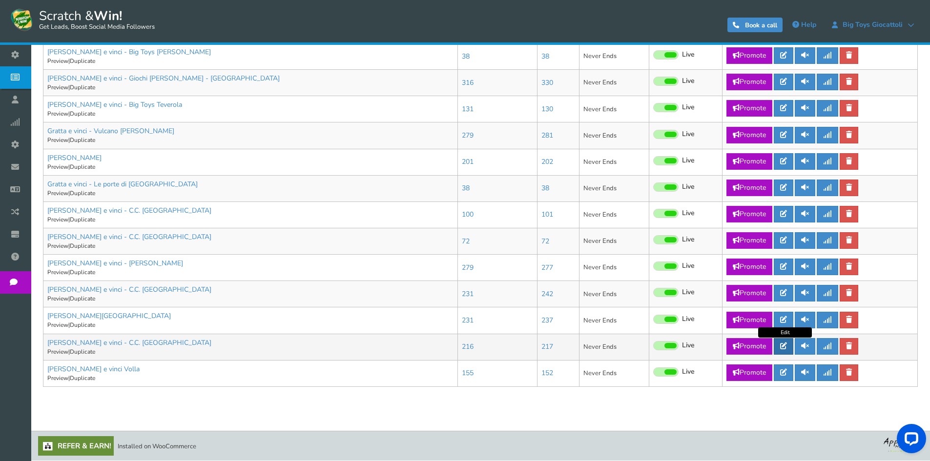
click at [777, 346] on link at bounding box center [784, 346] width 20 height 17
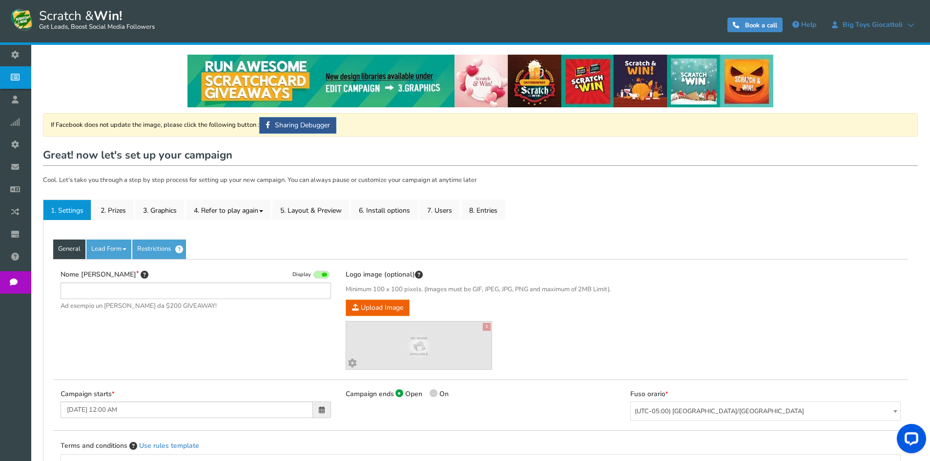
type input "[PERSON_NAME] e vinci - C.C. [GEOGRAPHIC_DATA]"
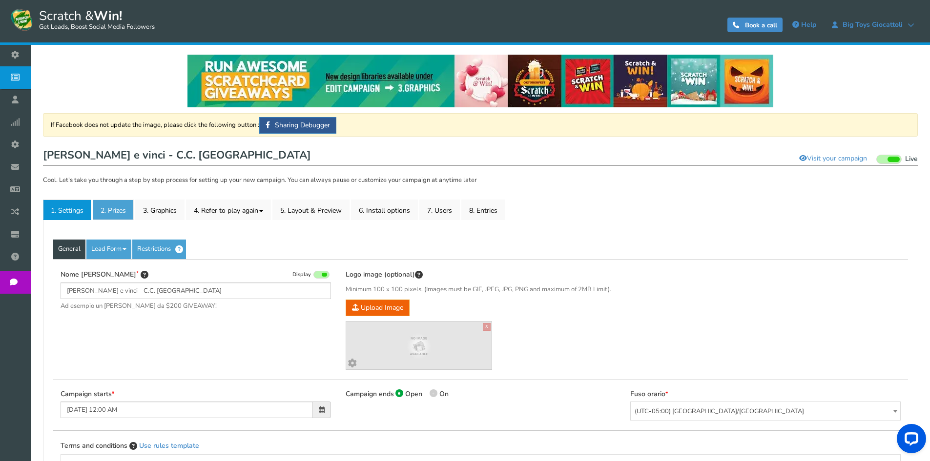
click at [105, 213] on link "2. Prizes" at bounding box center [113, 210] width 41 height 21
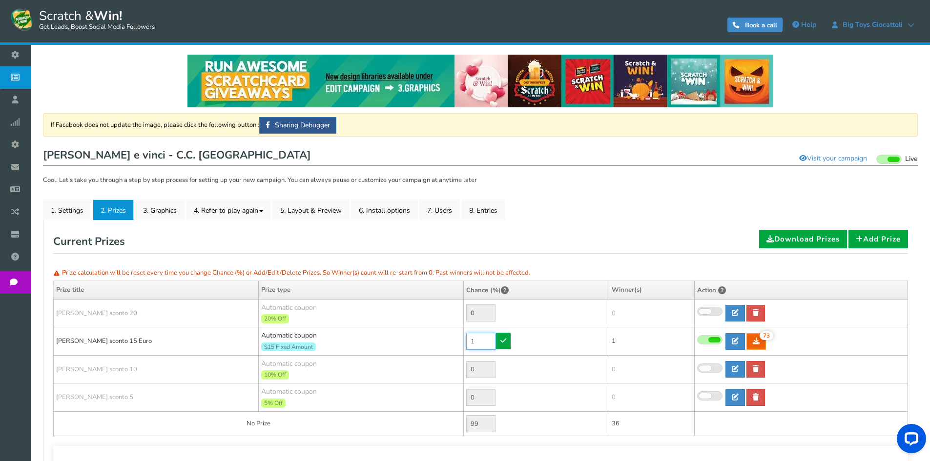
click at [488, 340] on input "1" at bounding box center [480, 341] width 29 height 17
type input "10"
click at [506, 343] on icon at bounding box center [503, 340] width 6 height 7
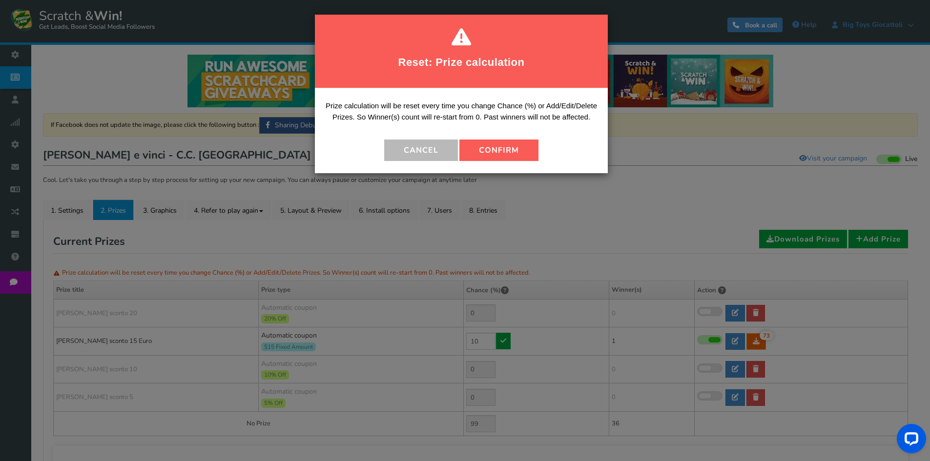
click at [491, 149] on button "Confirm" at bounding box center [498, 150] width 79 height 21
type input "90"
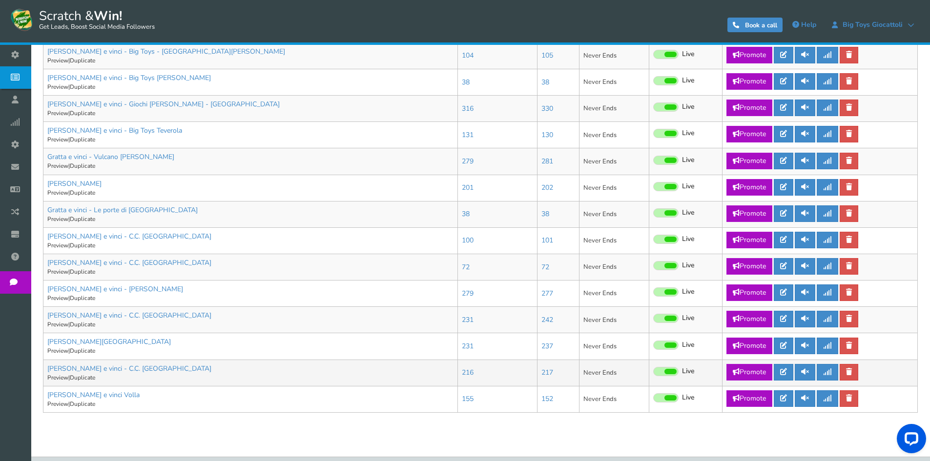
scroll to position [470, 0]
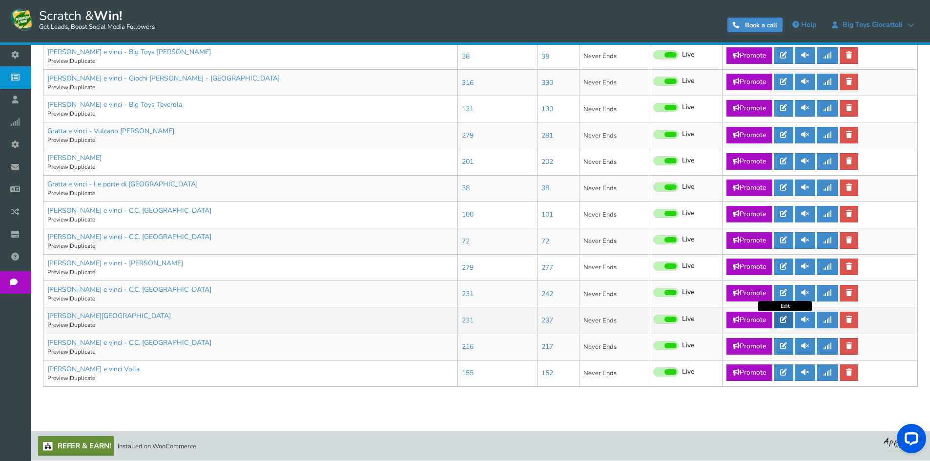
click at [789, 314] on link at bounding box center [784, 320] width 20 height 17
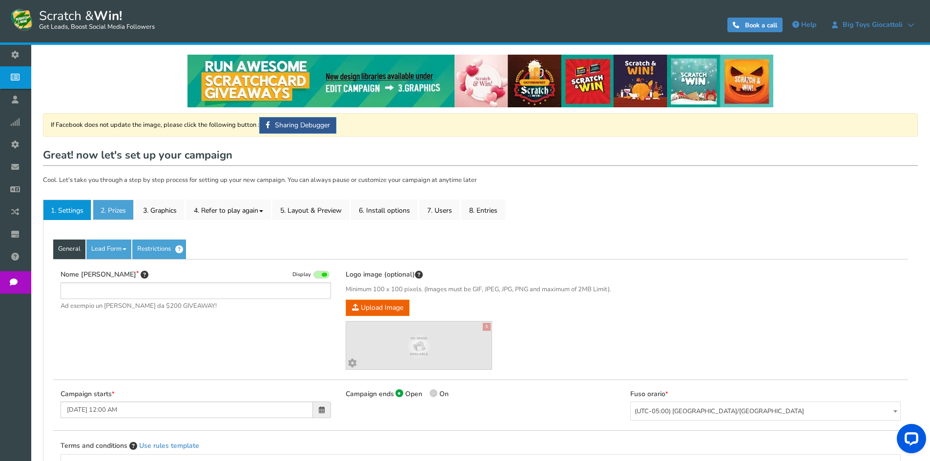
type input "[PERSON_NAME][GEOGRAPHIC_DATA]"
click at [108, 211] on link "2. Prizes" at bounding box center [113, 210] width 41 height 21
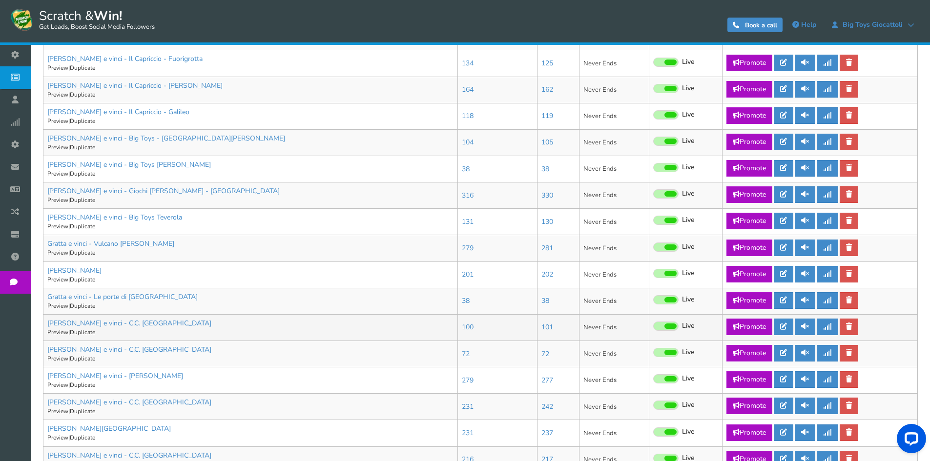
scroll to position [439, 0]
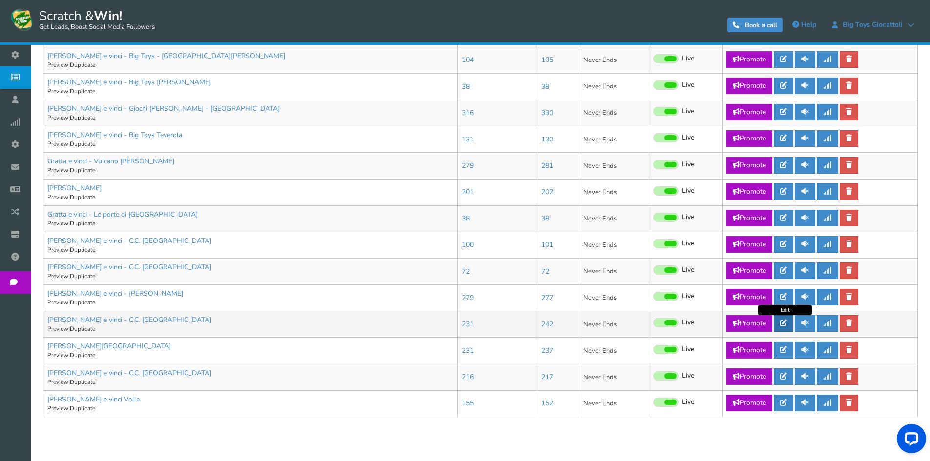
click at [785, 324] on icon at bounding box center [783, 323] width 7 height 7
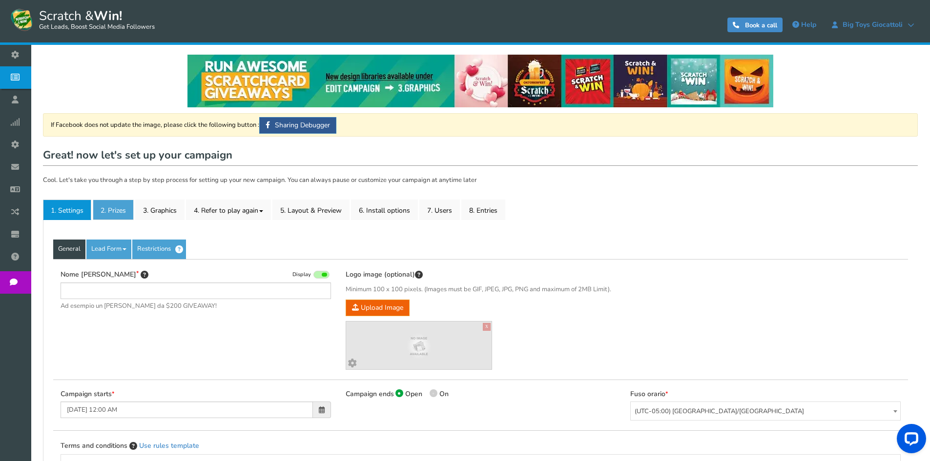
type input "[PERSON_NAME] e vinci - C.C. [GEOGRAPHIC_DATA]"
click at [124, 213] on link "2. Prizes" at bounding box center [113, 210] width 41 height 21
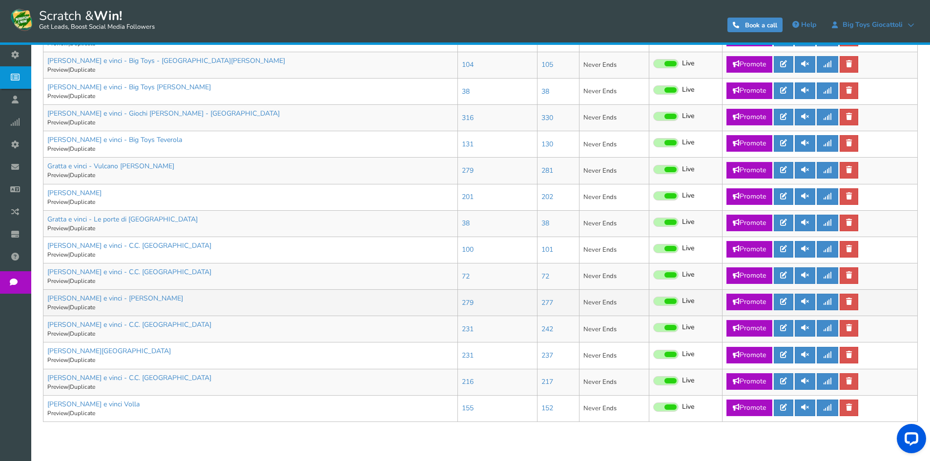
scroll to position [470, 0]
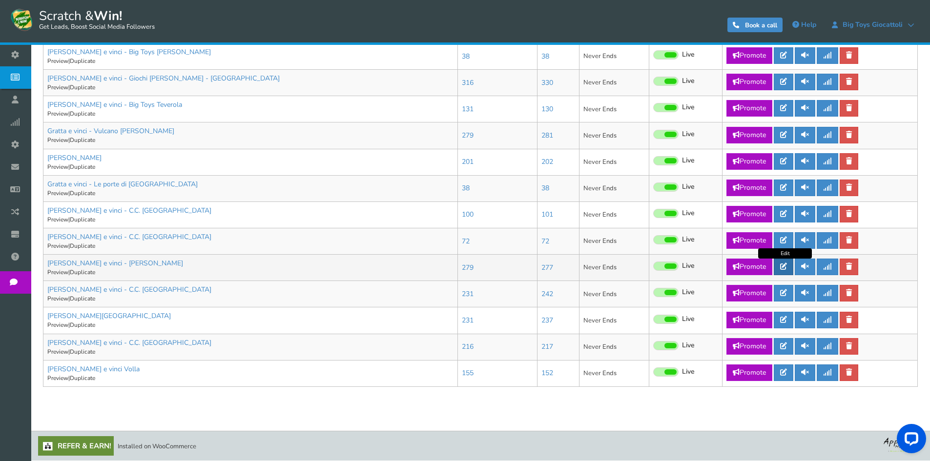
click at [778, 265] on link at bounding box center [784, 267] width 20 height 17
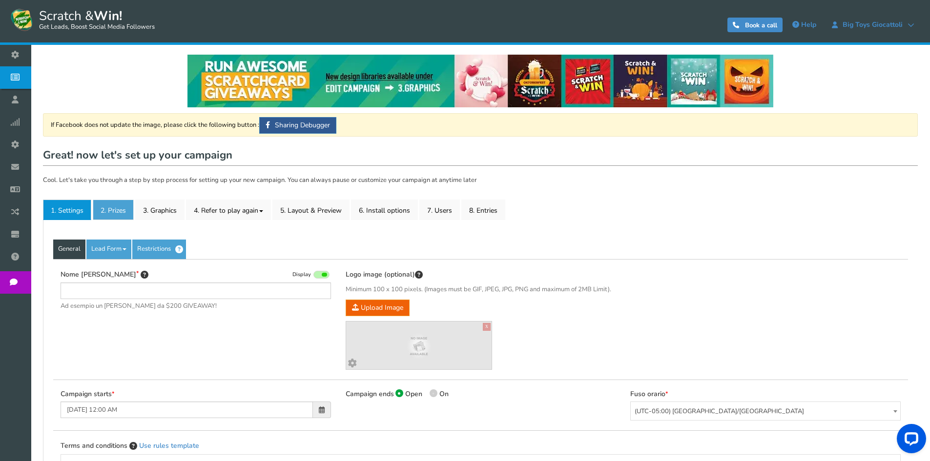
click at [120, 208] on link "2. Prizes" at bounding box center [113, 210] width 41 height 21
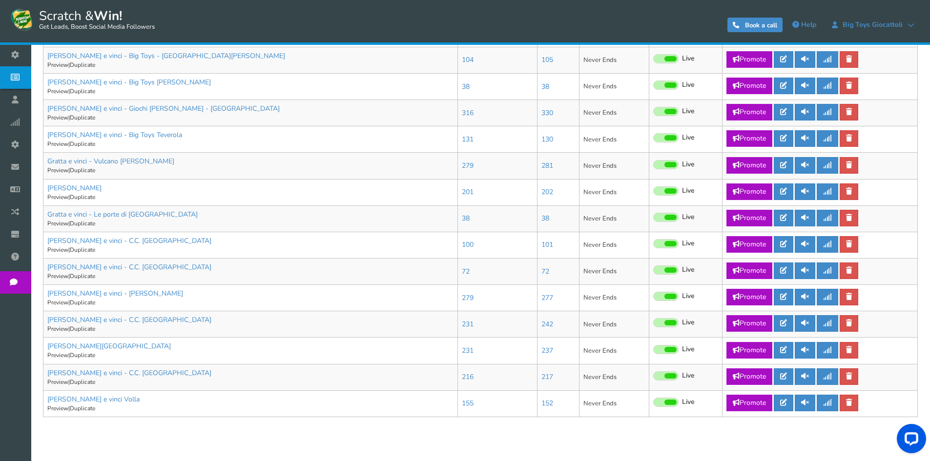
scroll to position [470, 0]
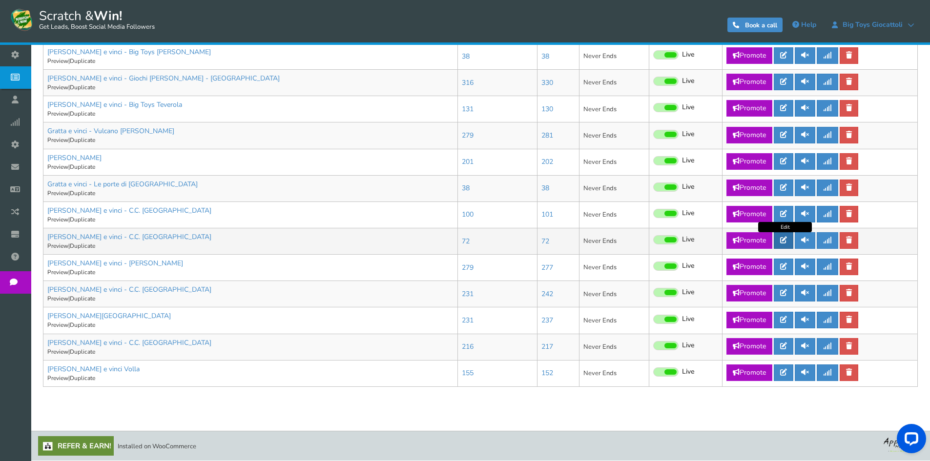
click at [787, 241] on icon at bounding box center [783, 240] width 7 height 7
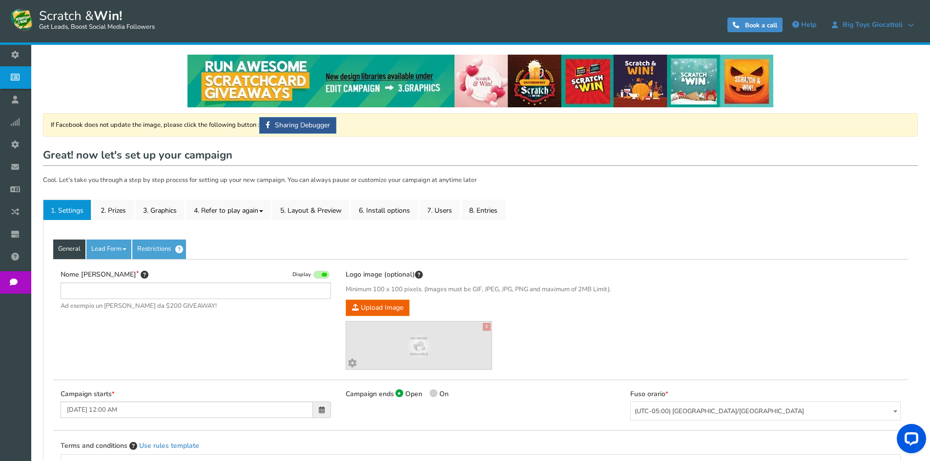
type input "[PERSON_NAME] e vinci - C.C. [GEOGRAPHIC_DATA]"
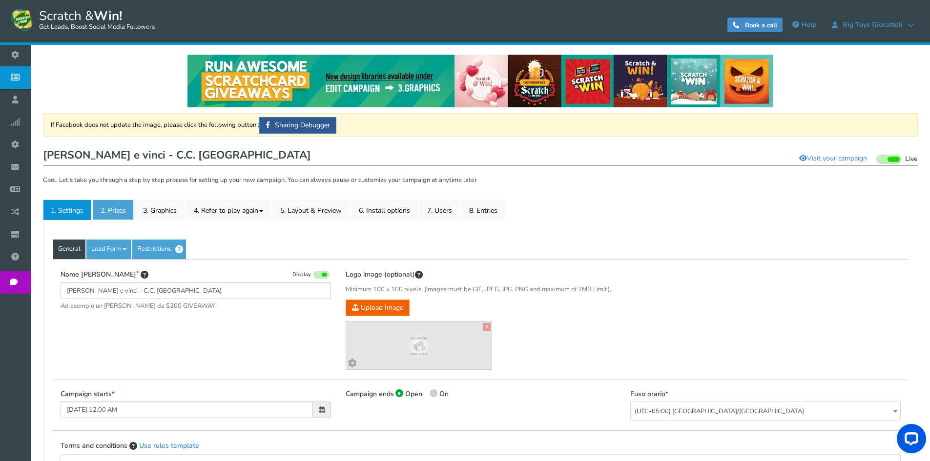
click at [120, 207] on link "2. Prizes" at bounding box center [113, 210] width 41 height 21
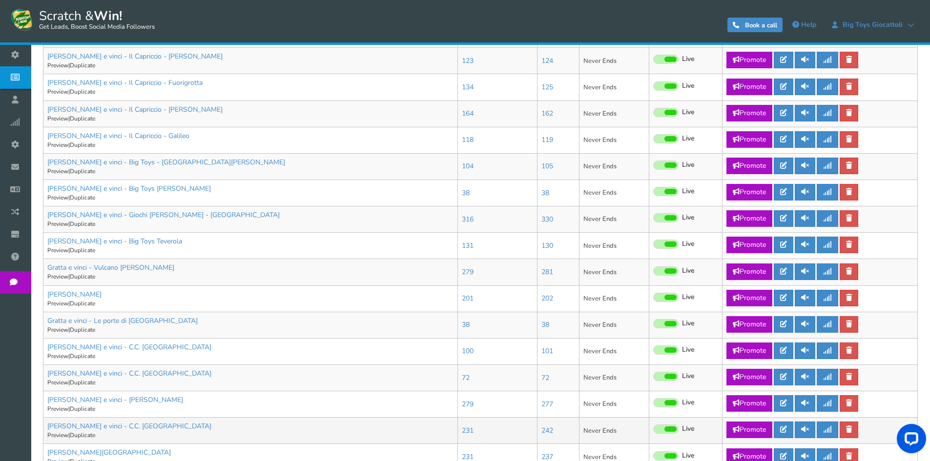
scroll to position [470, 0]
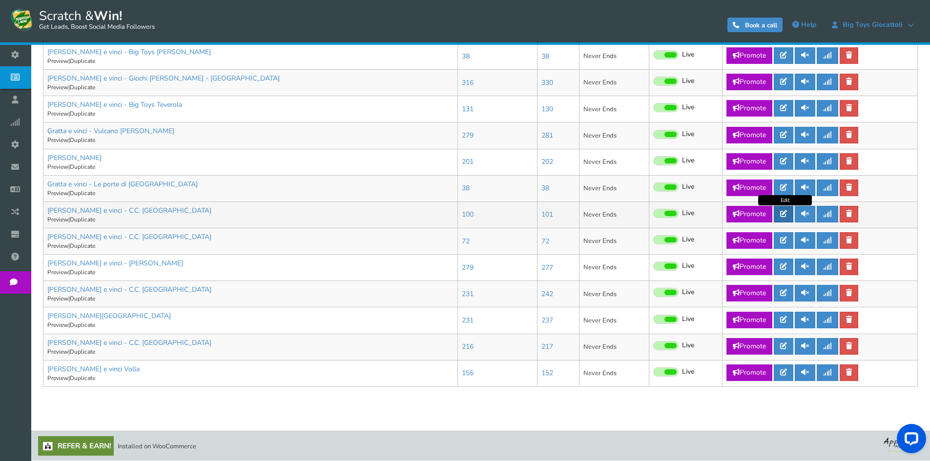
click at [787, 211] on icon at bounding box center [783, 213] width 7 height 7
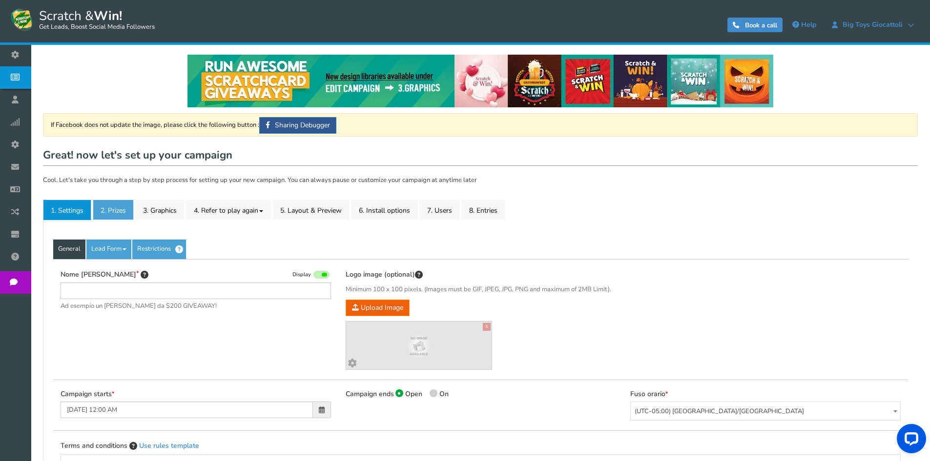
type input "[PERSON_NAME] e vinci - C.C. [GEOGRAPHIC_DATA]"
click at [131, 208] on link "2. Prizes" at bounding box center [113, 210] width 41 height 21
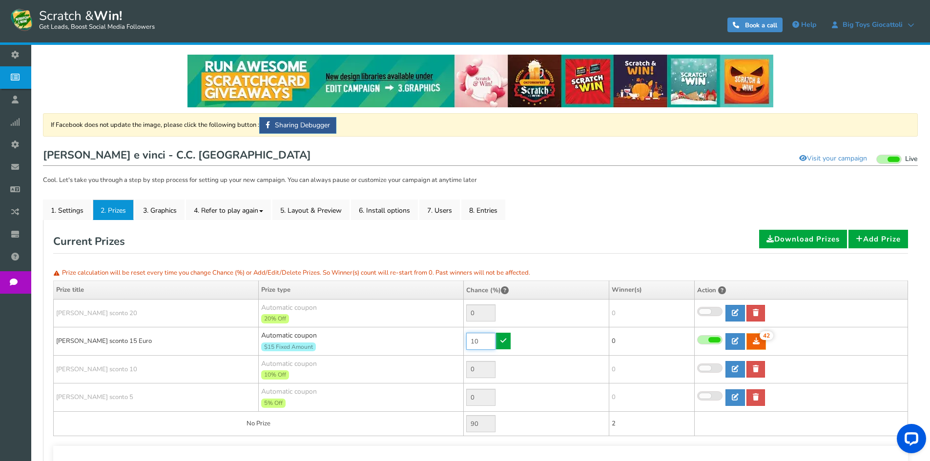
drag, startPoint x: 491, startPoint y: 340, endPoint x: 435, endPoint y: 337, distance: 55.7
click at [435, 337] on tr "[PERSON_NAME] sconto 15 Euro Automatic coupon $15 Fixed Amount Min.order value:…" at bounding box center [481, 342] width 854 height 28
drag, startPoint x: 481, startPoint y: 336, endPoint x: 447, endPoint y: 337, distance: 33.7
click at [447, 337] on tr "[PERSON_NAME] sconto 15 Euro Automatic coupon $15 Fixed Amount Min.order value:…" at bounding box center [481, 342] width 854 height 28
type input "90"
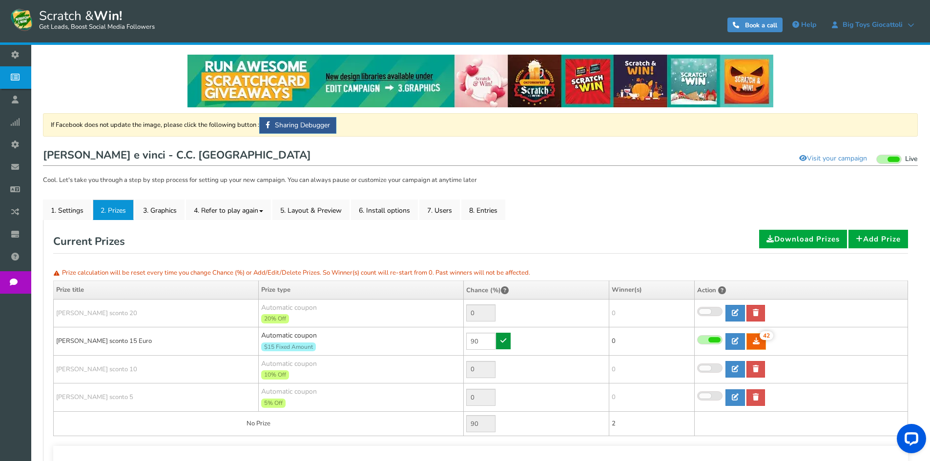
click at [508, 334] on link at bounding box center [503, 341] width 15 height 17
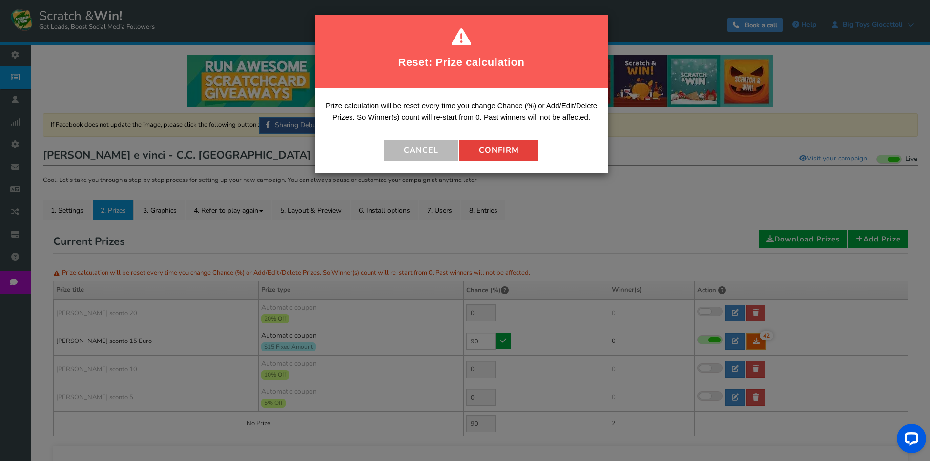
click at [509, 158] on button "Confirm" at bounding box center [498, 150] width 79 height 21
type input "10"
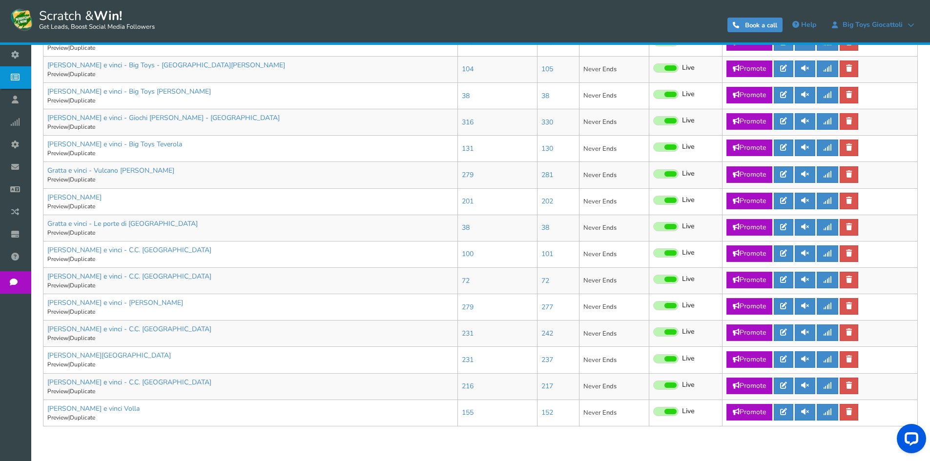
scroll to position [439, 0]
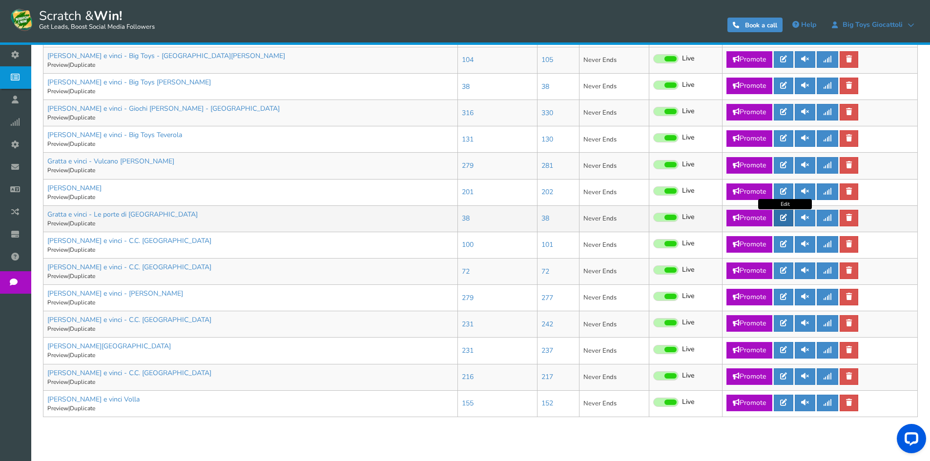
click at [790, 214] on link at bounding box center [784, 218] width 20 height 17
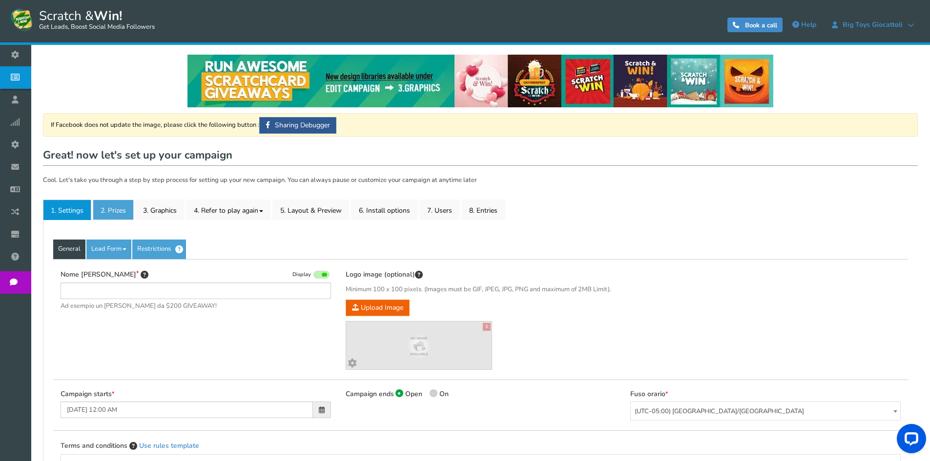
type input "Gratta e vinci - Le porte di [GEOGRAPHIC_DATA]"
click at [123, 208] on link "2. Prizes" at bounding box center [113, 210] width 41 height 21
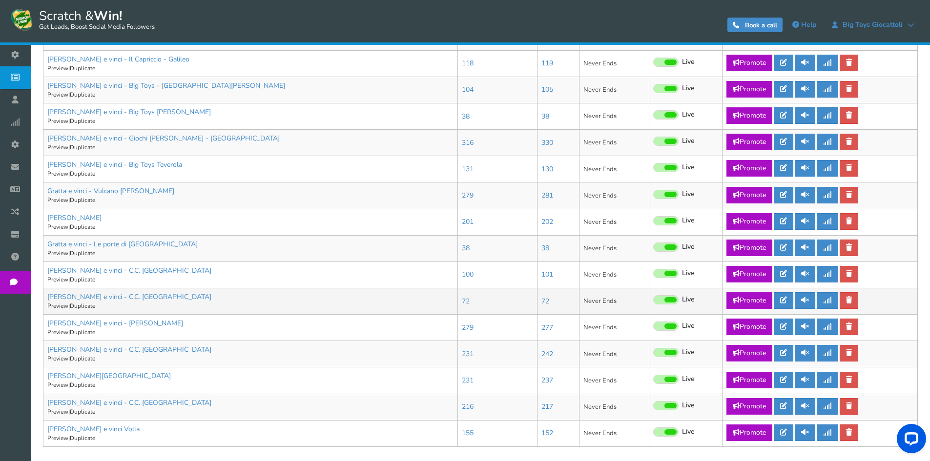
scroll to position [470, 0]
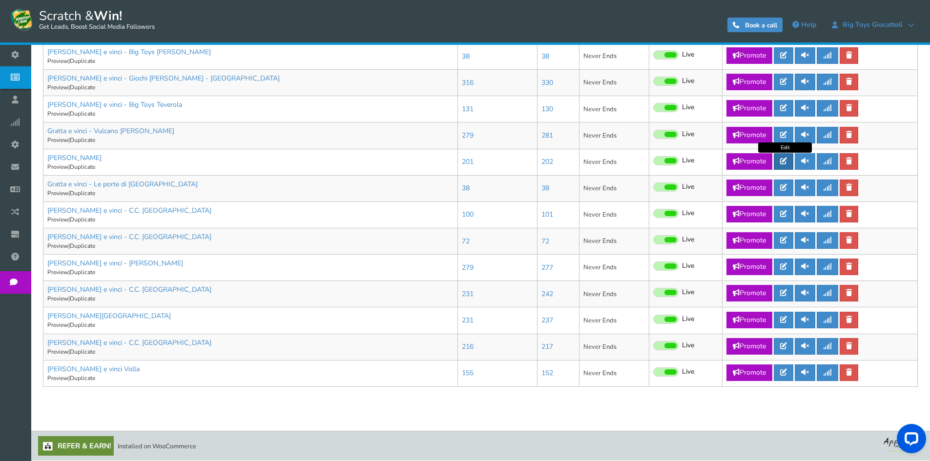
click at [783, 160] on icon at bounding box center [783, 161] width 7 height 7
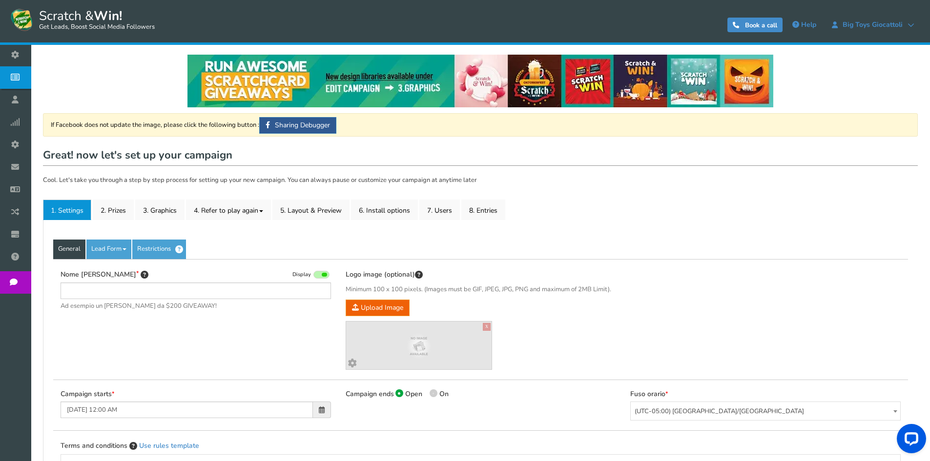
type input "[PERSON_NAME]"
click at [108, 213] on link "2. Prizes" at bounding box center [113, 210] width 41 height 21
